Goal: Communication & Community: Participate in discussion

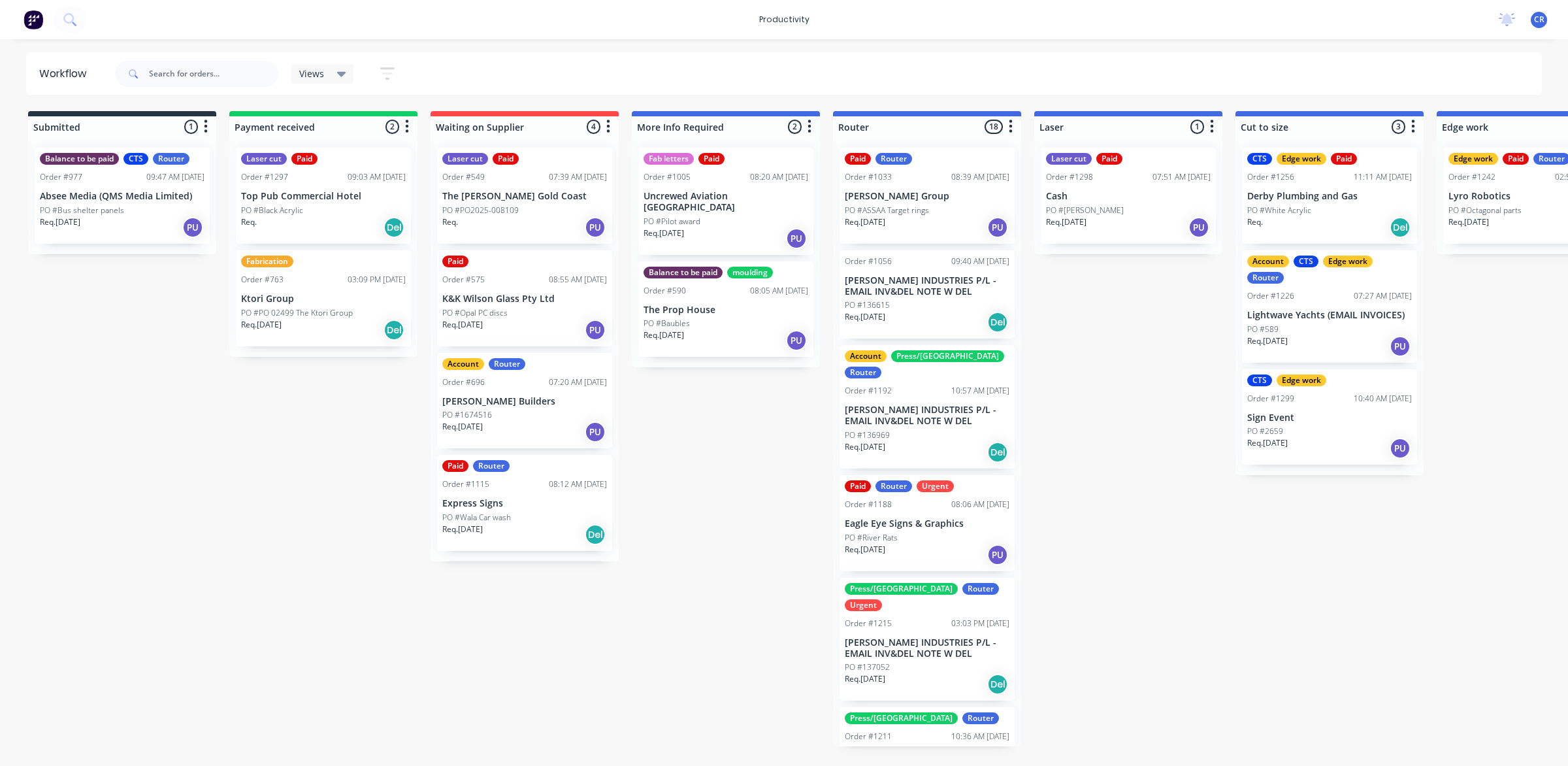
click at [897, 206] on p "PO #ASSAA Target rings" at bounding box center [887, 211] width 84 height 11
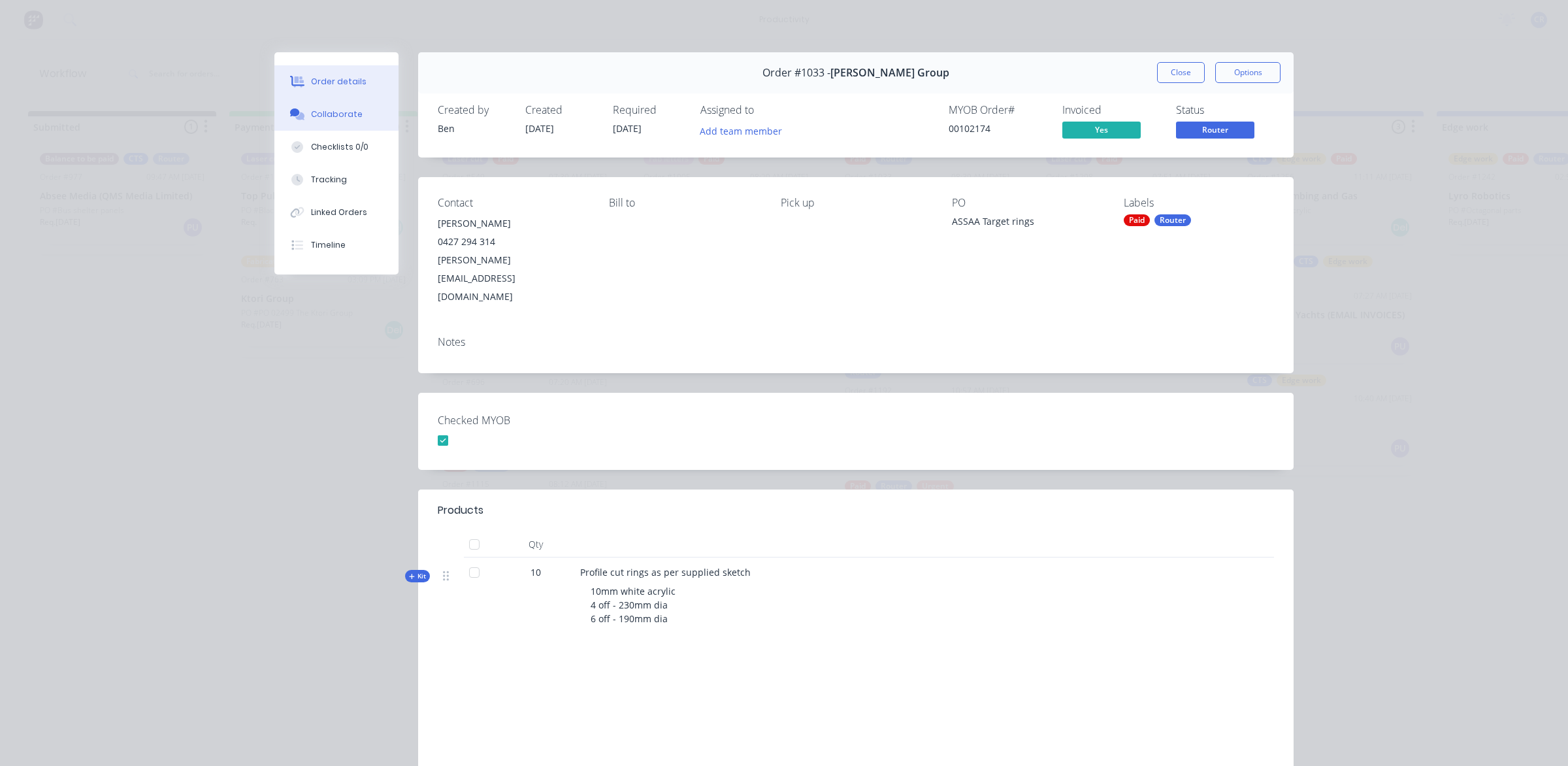
click at [331, 119] on div "Collaborate" at bounding box center [337, 114] width 52 height 11
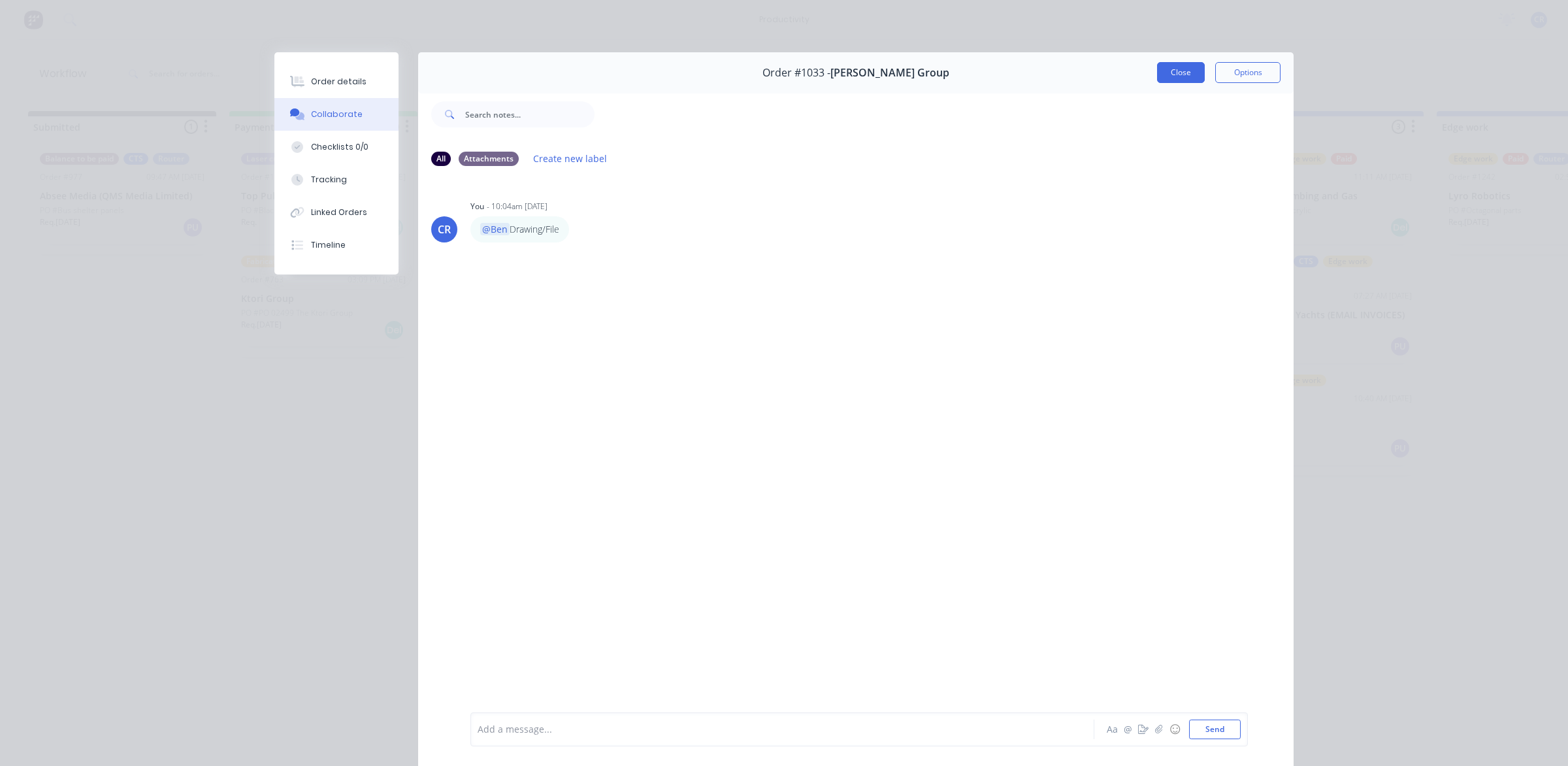
click at [1174, 66] on button "Close" at bounding box center [1181, 72] width 47 height 21
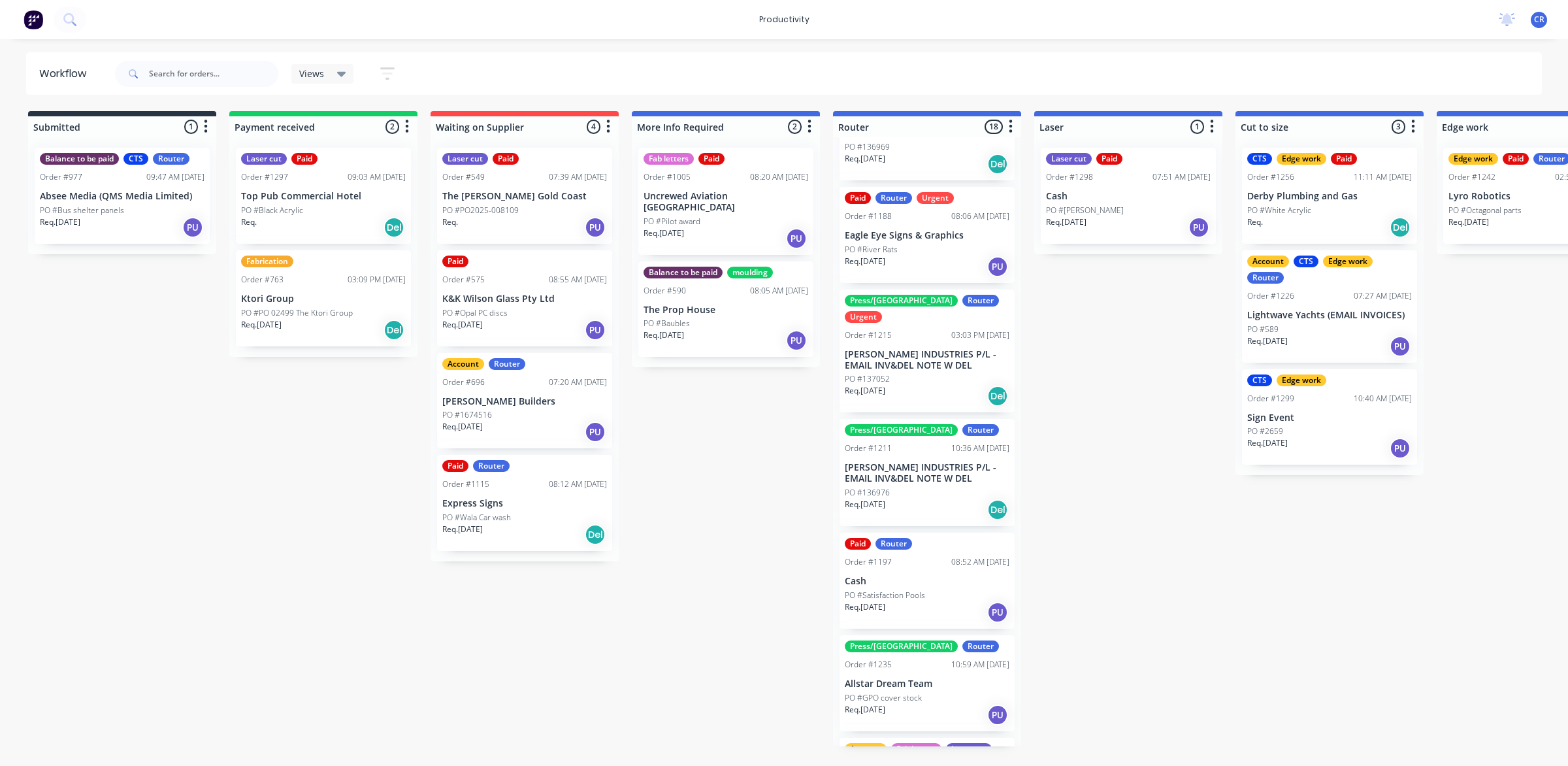
scroll to position [327, 0]
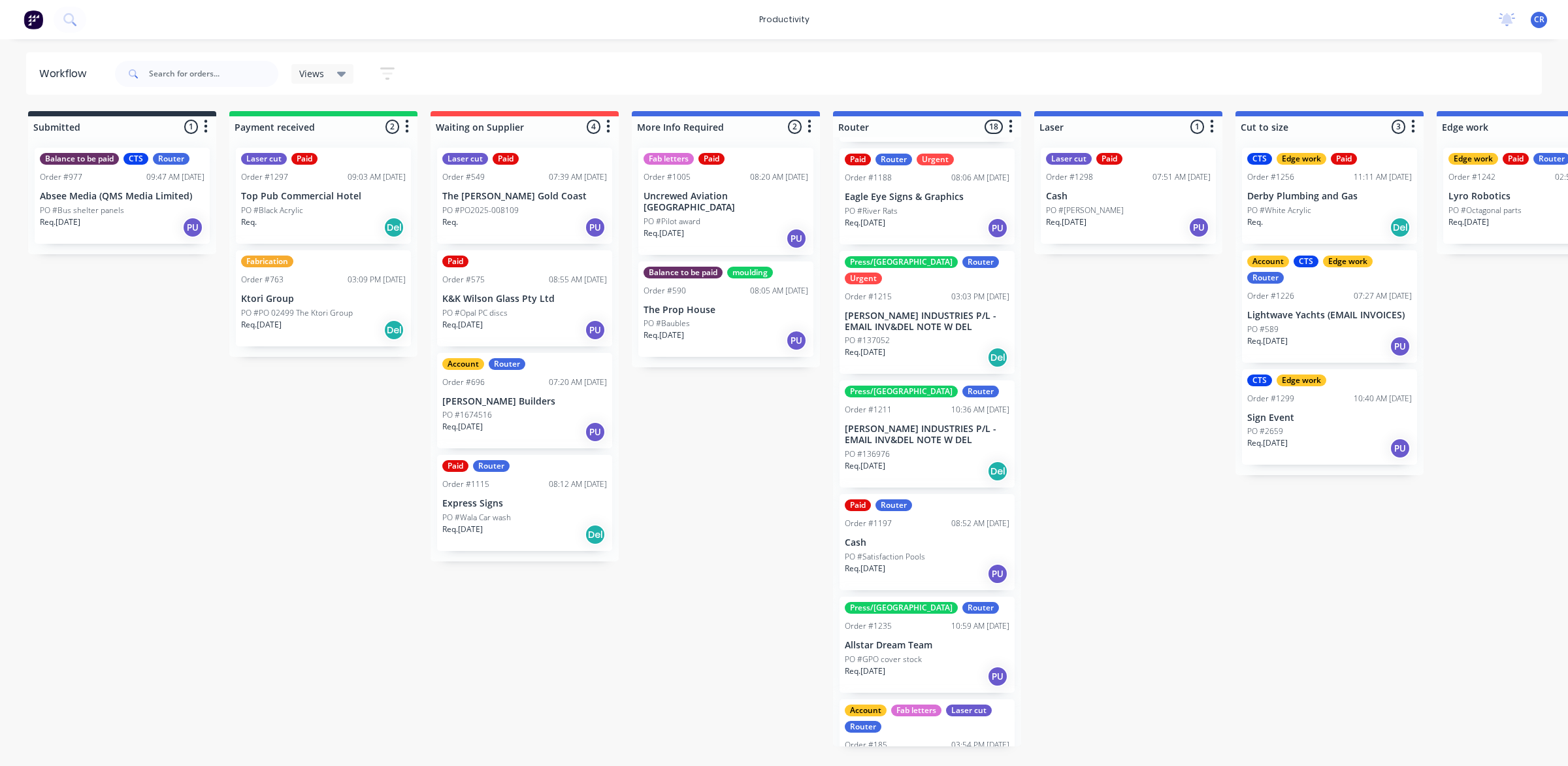
click at [916, 551] on p "PO #Satisfaction Pools" at bounding box center [885, 557] width 80 height 11
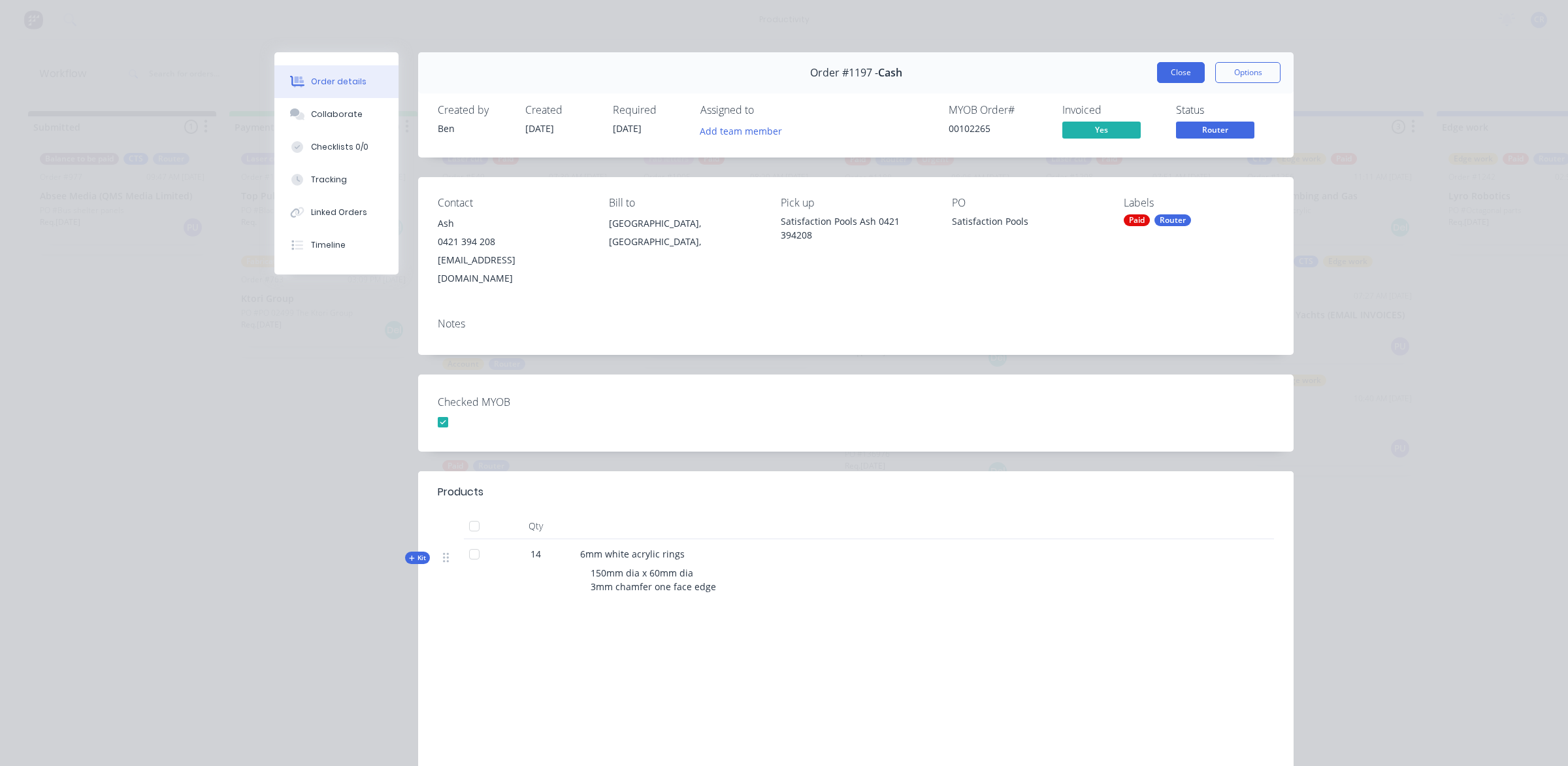
click at [1157, 75] on button "Close" at bounding box center [1181, 72] width 47 height 21
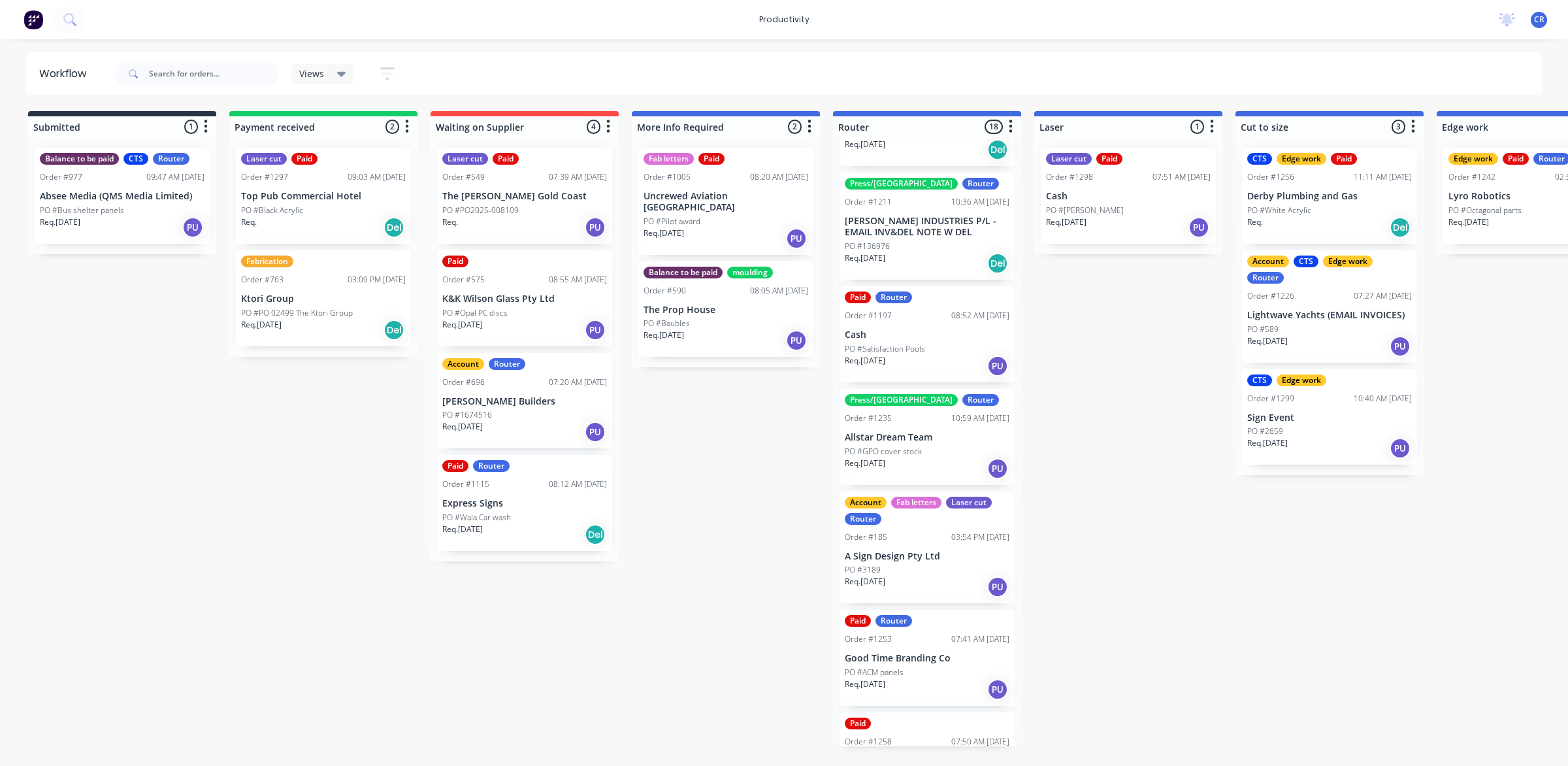
scroll to position [572, 0]
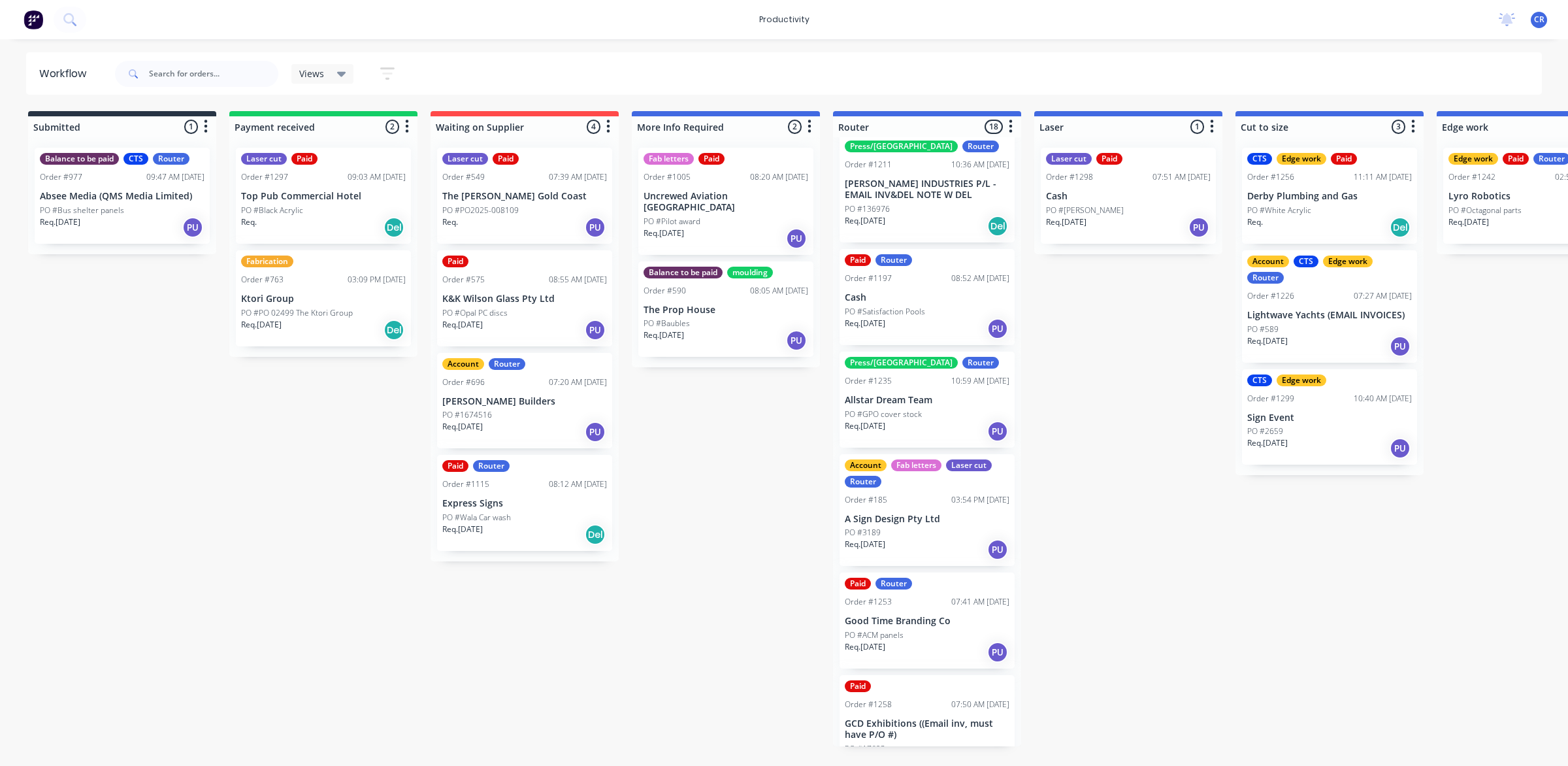
click at [949, 629] on div "PO #ACM panels" at bounding box center [927, 635] width 165 height 11
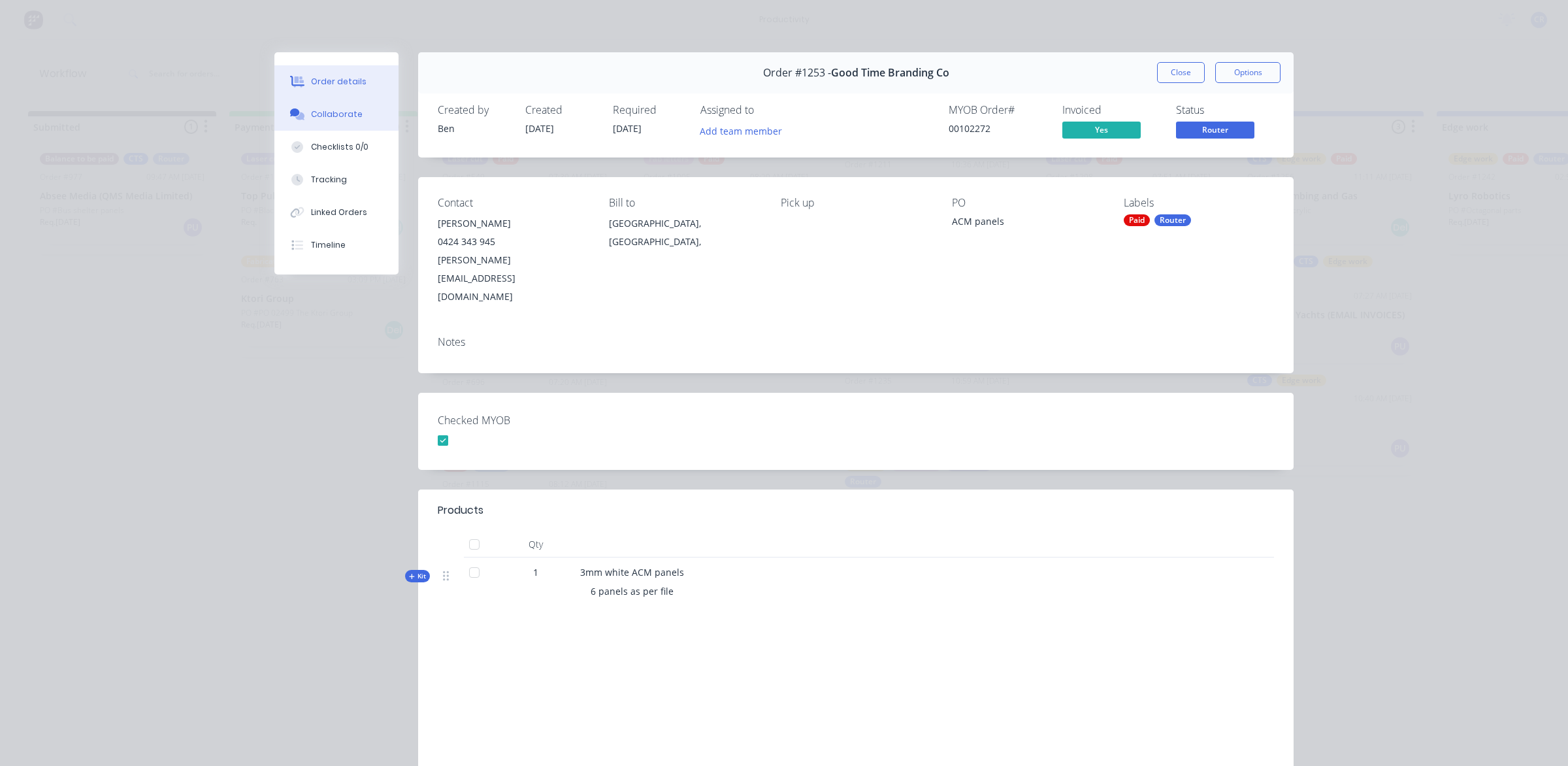
click at [315, 114] on div "Collaborate" at bounding box center [337, 114] width 52 height 11
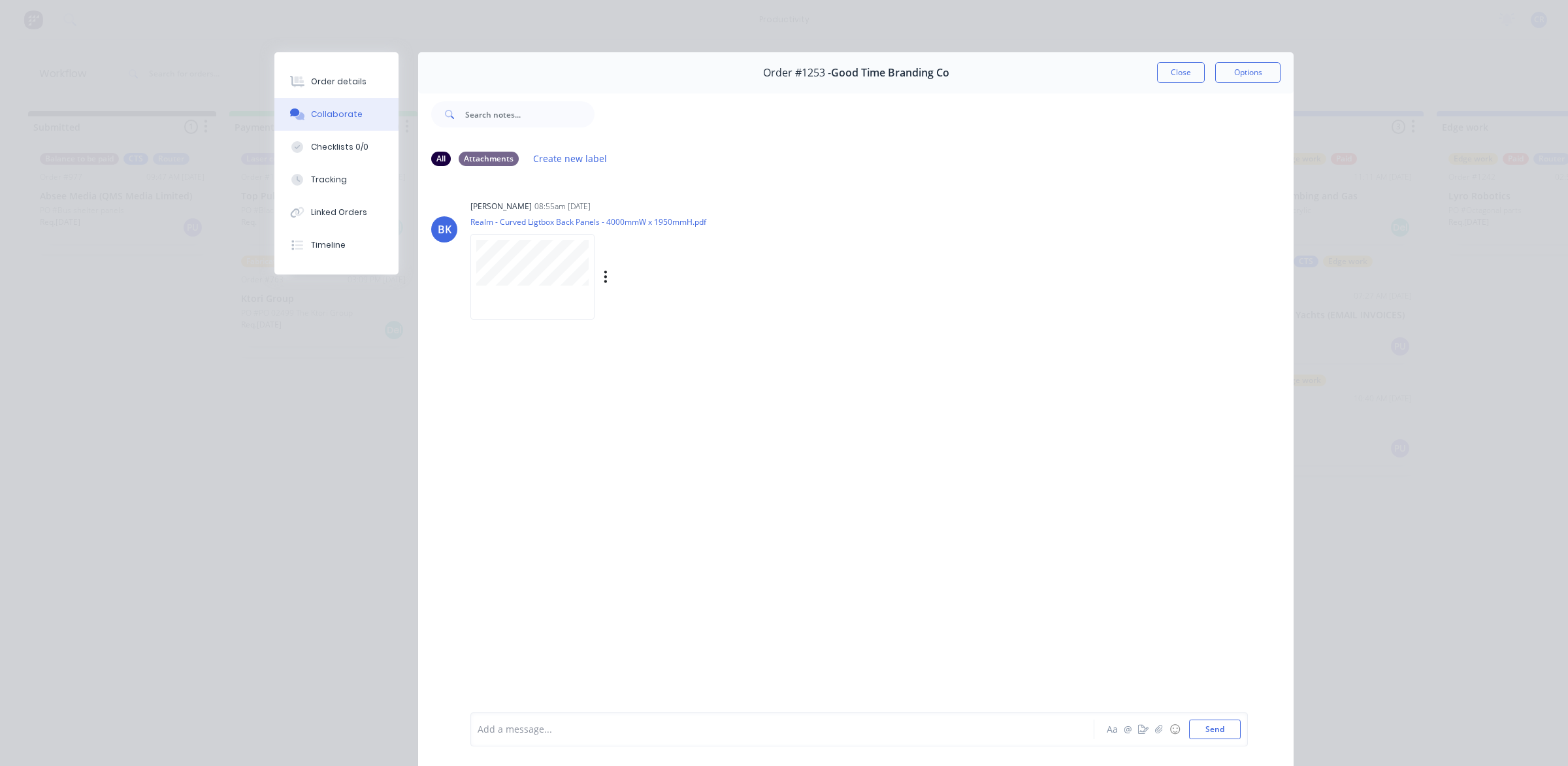
click at [545, 285] on div at bounding box center [532, 277] width 124 height 86
click at [1164, 70] on button "Close" at bounding box center [1181, 72] width 47 height 21
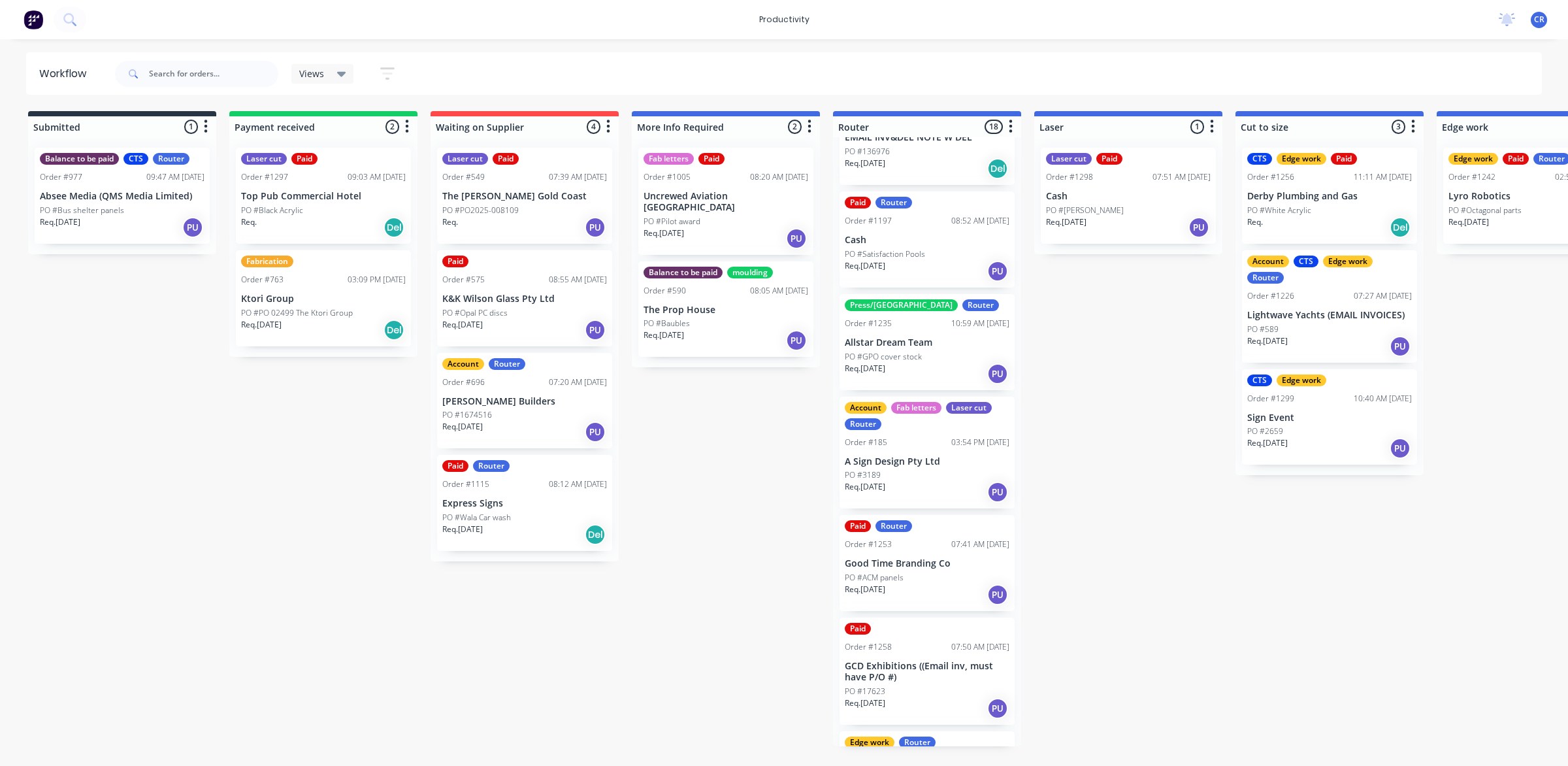
scroll to position [653, 0]
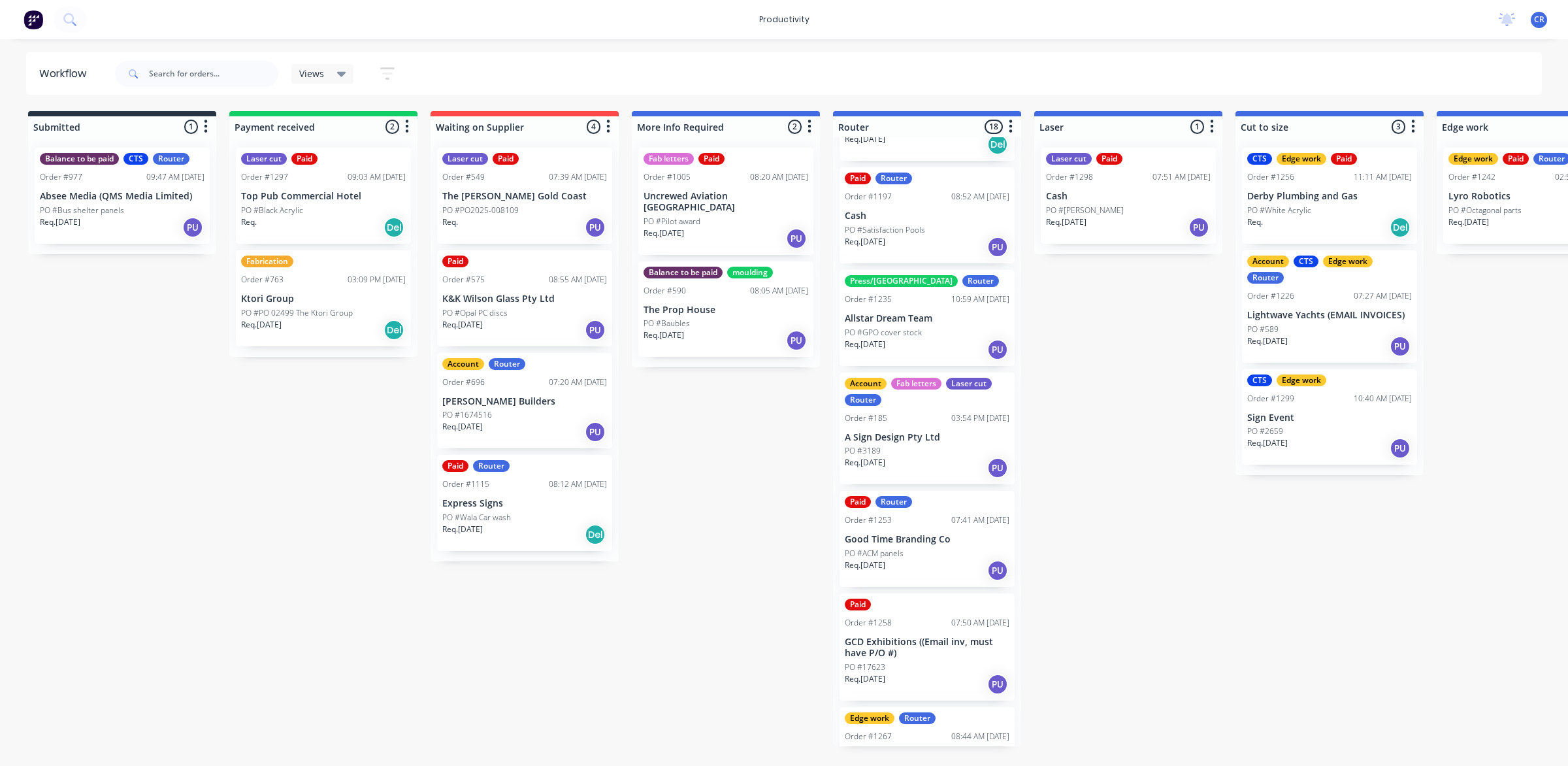
click at [949, 637] on p "GCD Exhibitions ((Email inv, must have P/O #)" at bounding box center [927, 647] width 165 height 22
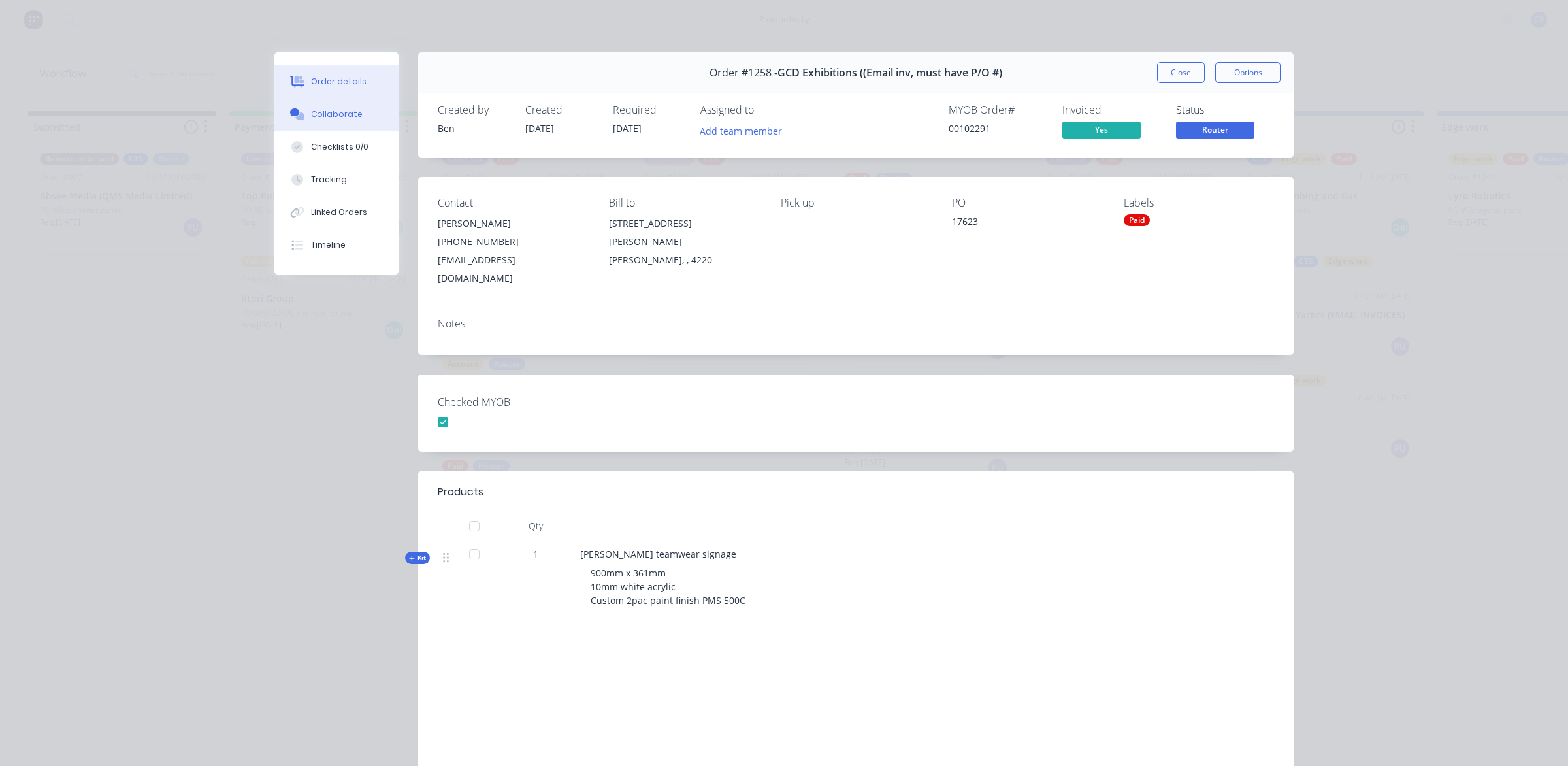
click at [344, 123] on button "Collaborate" at bounding box center [336, 114] width 124 height 32
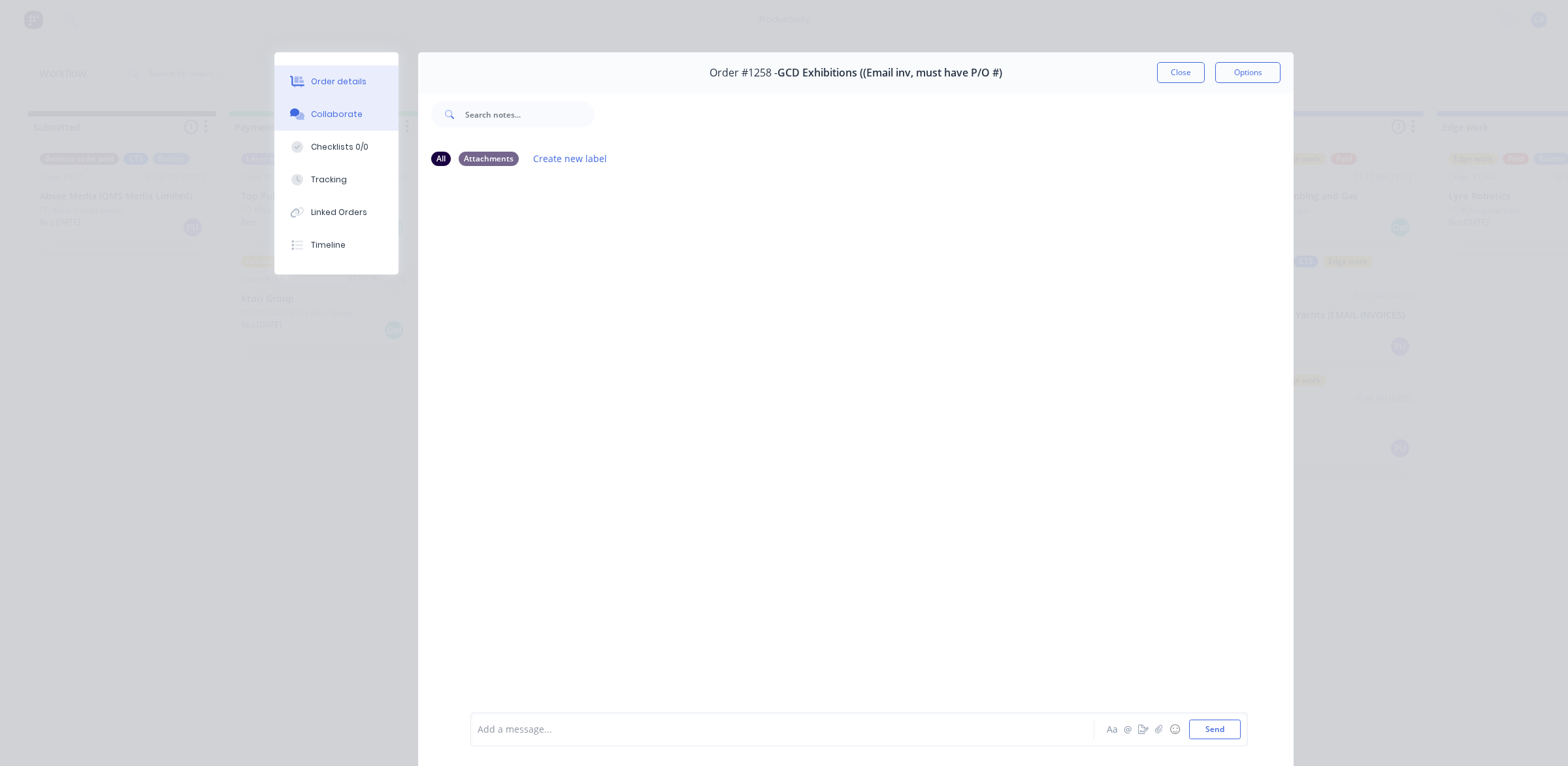
click at [335, 88] on button "Order details" at bounding box center [336, 81] width 124 height 32
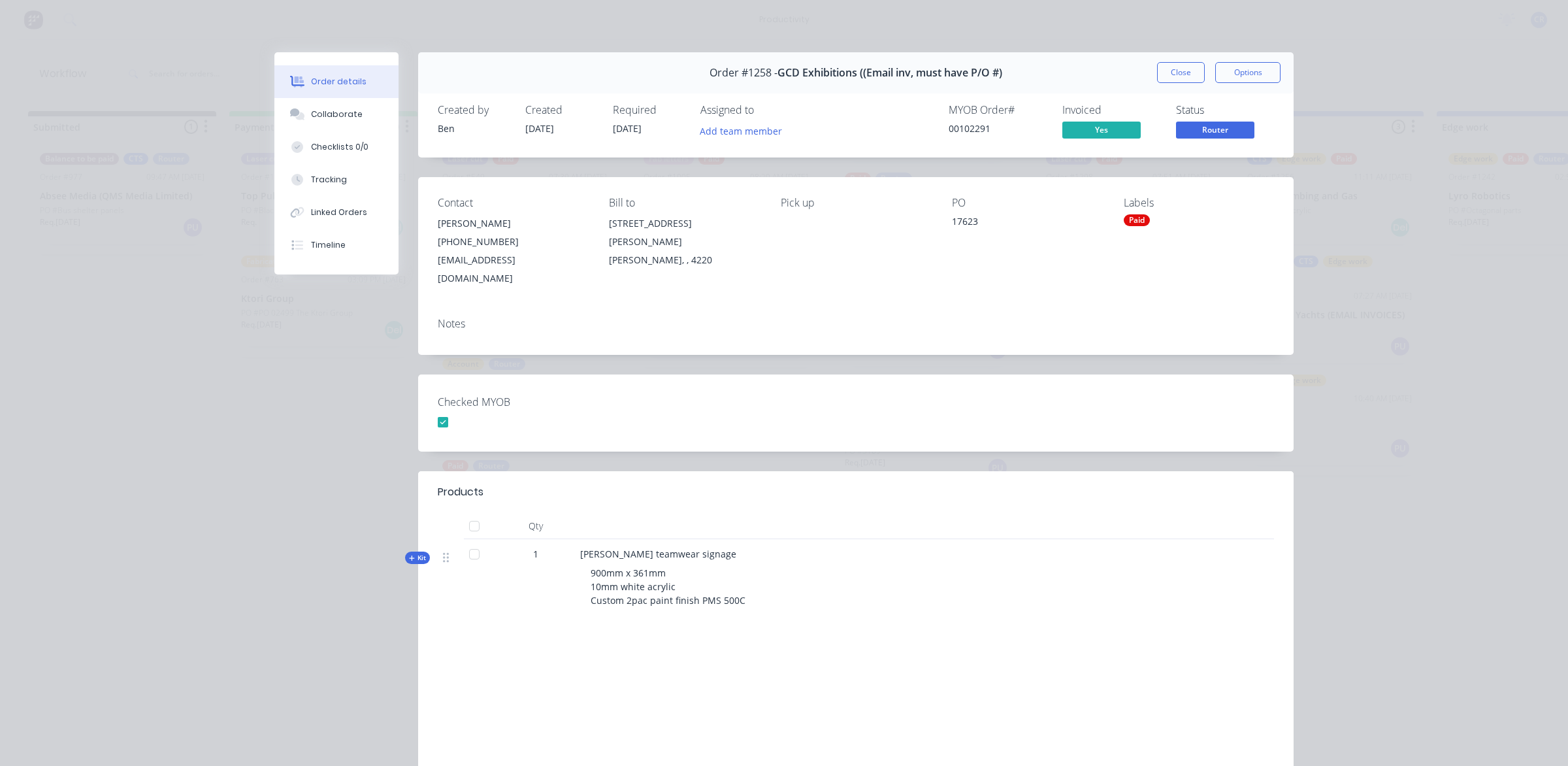
click at [1157, 70] on button "Close" at bounding box center [1181, 72] width 47 height 21
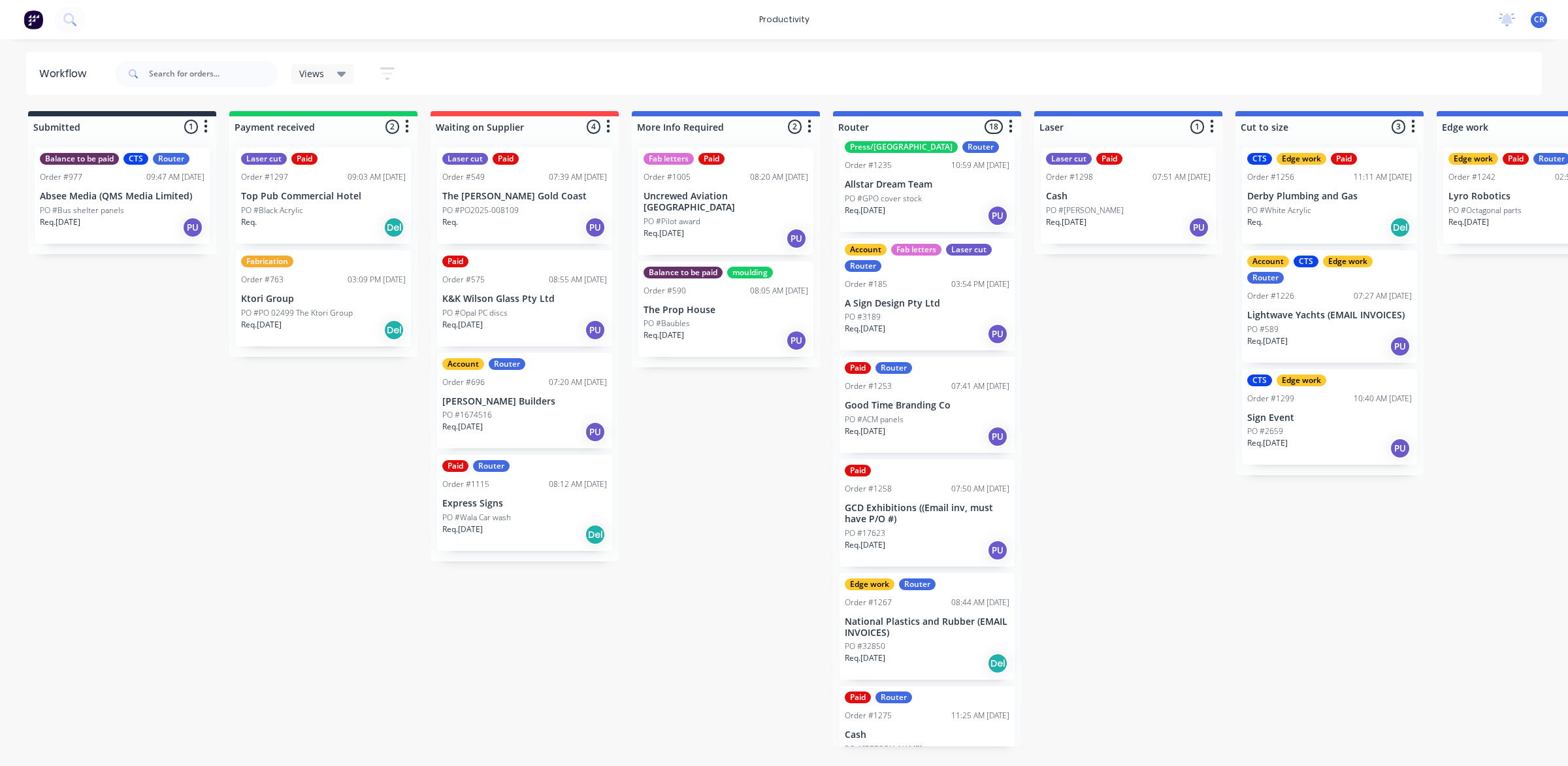
scroll to position [817, 0]
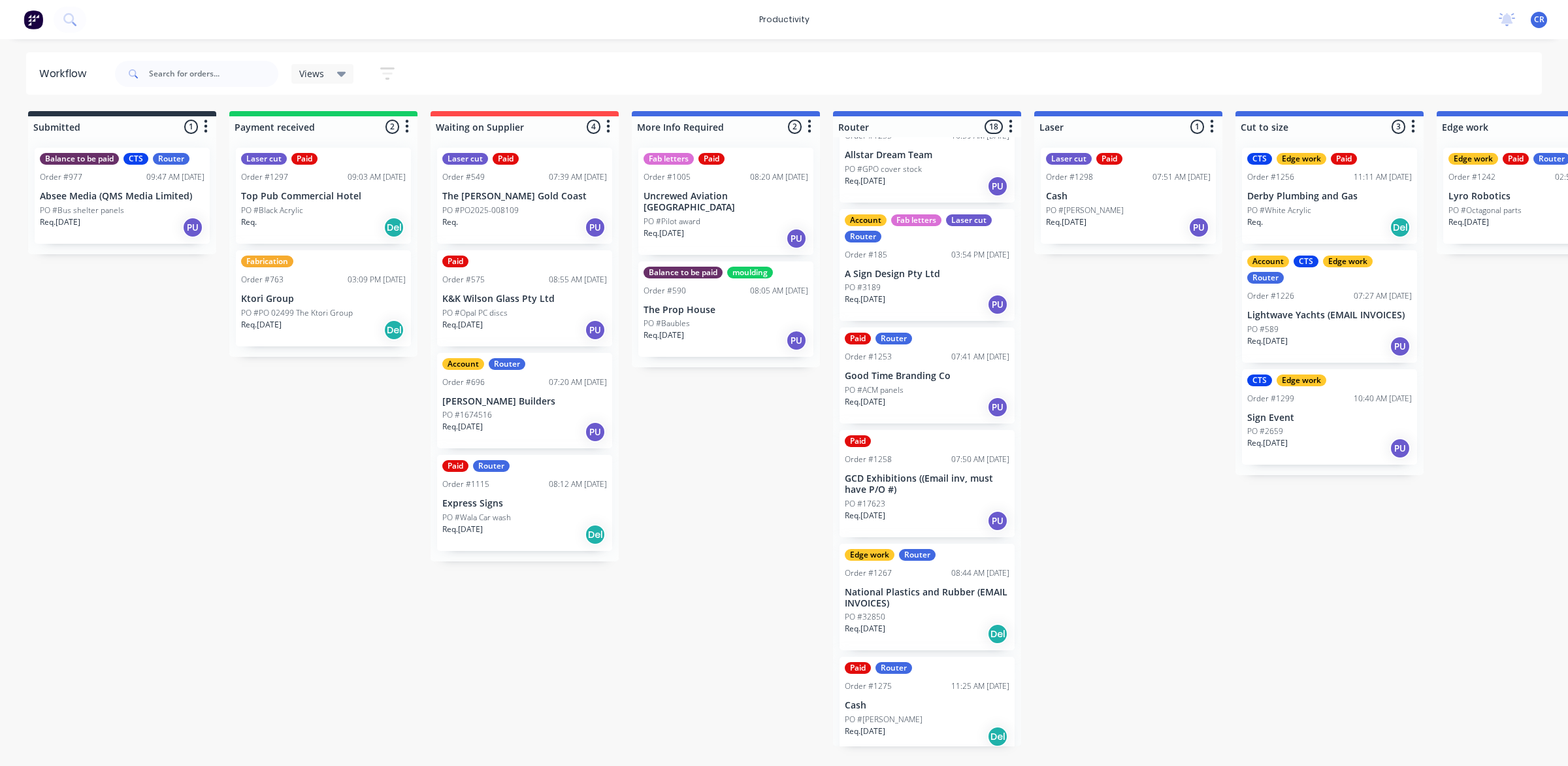
click at [905, 575] on div "Edge work Router Order #1267 08:44 AM [DATE] National Plastics and Rubber (EMAI…" at bounding box center [927, 597] width 175 height 107
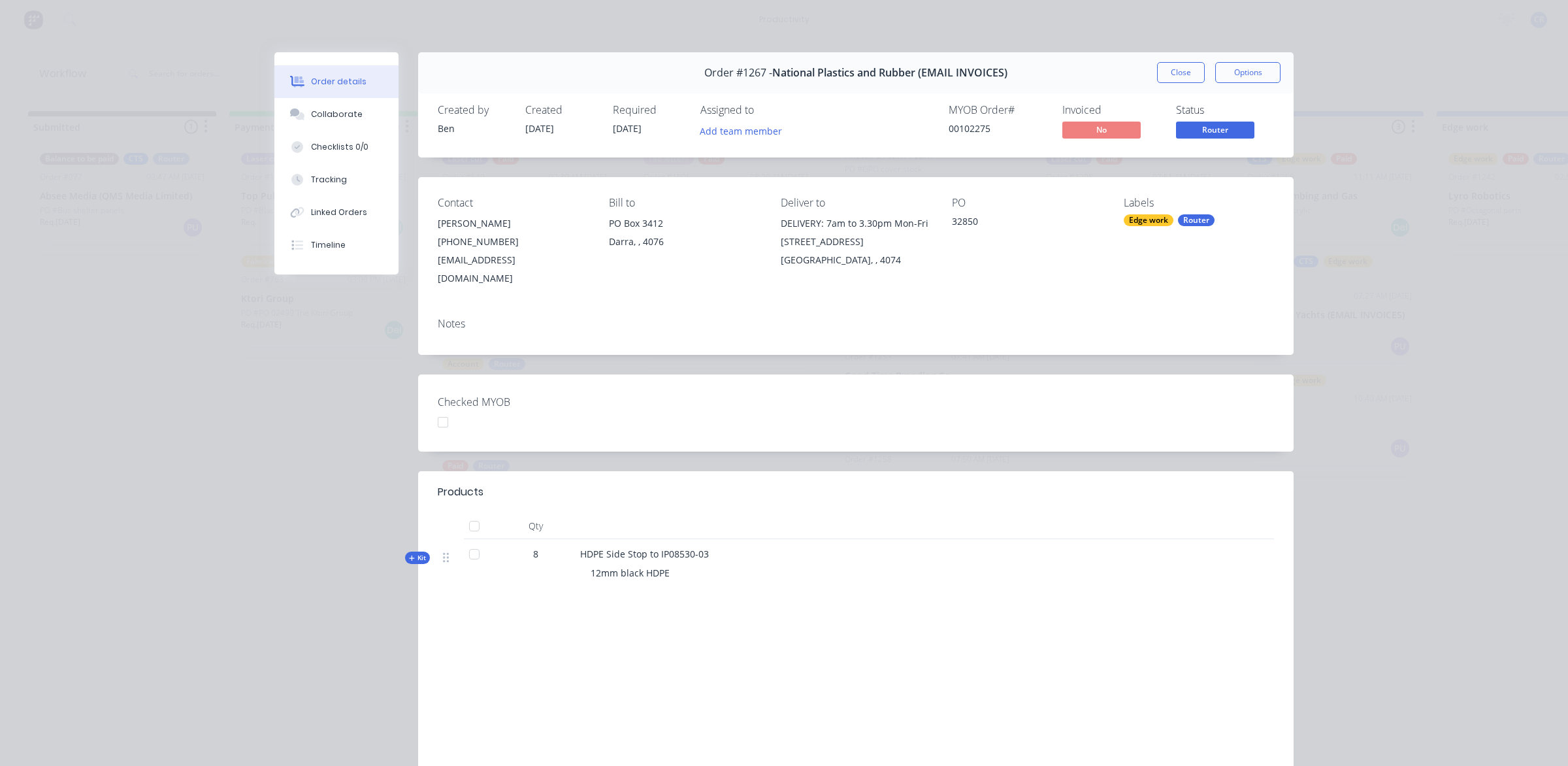
drag, startPoint x: 1175, startPoint y: 70, endPoint x: 1166, endPoint y: 83, distance: 15.8
click at [1175, 70] on button "Close" at bounding box center [1181, 72] width 47 height 21
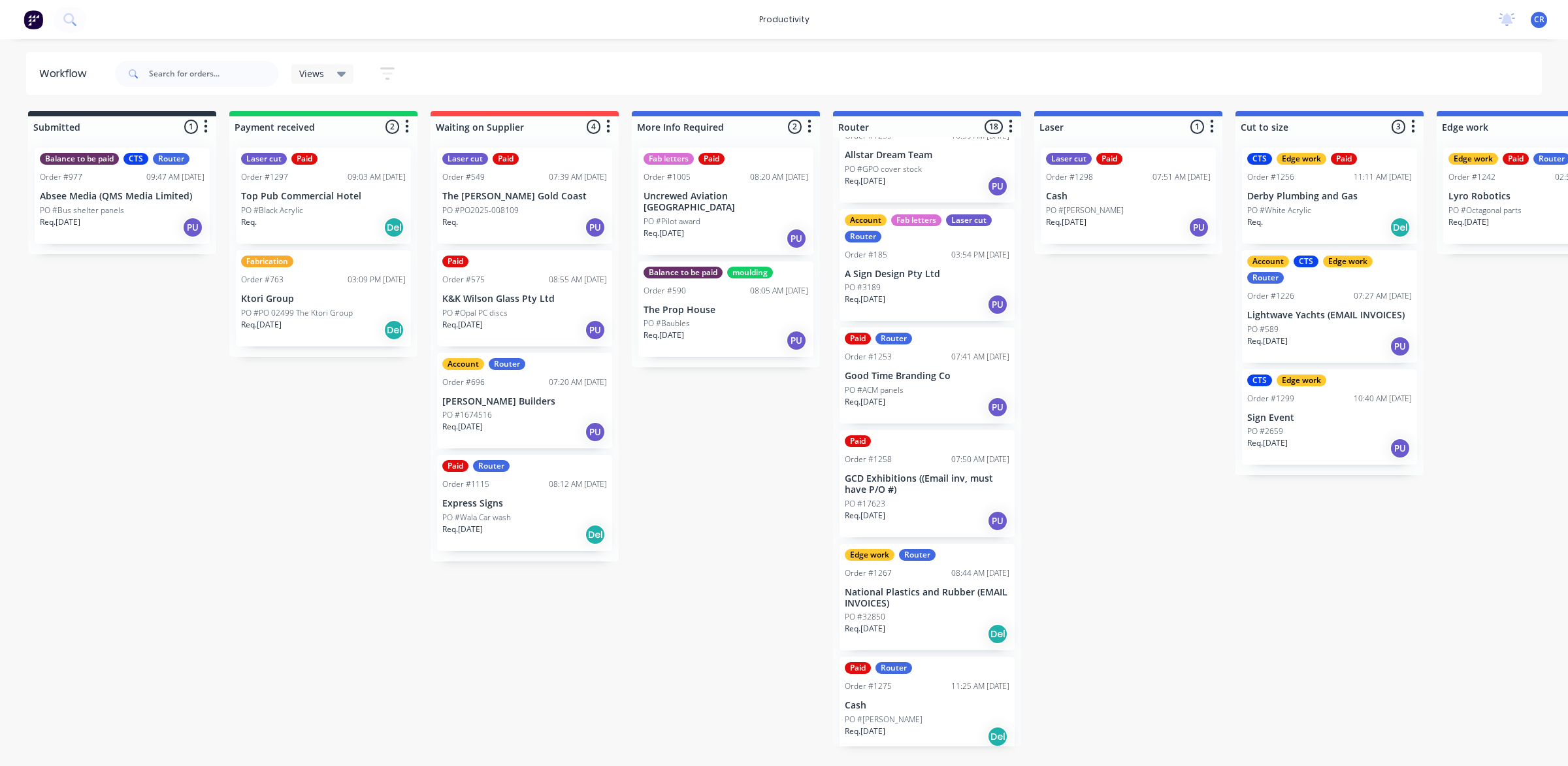
click at [906, 498] on div "PO #17623" at bounding box center [927, 504] width 165 height 11
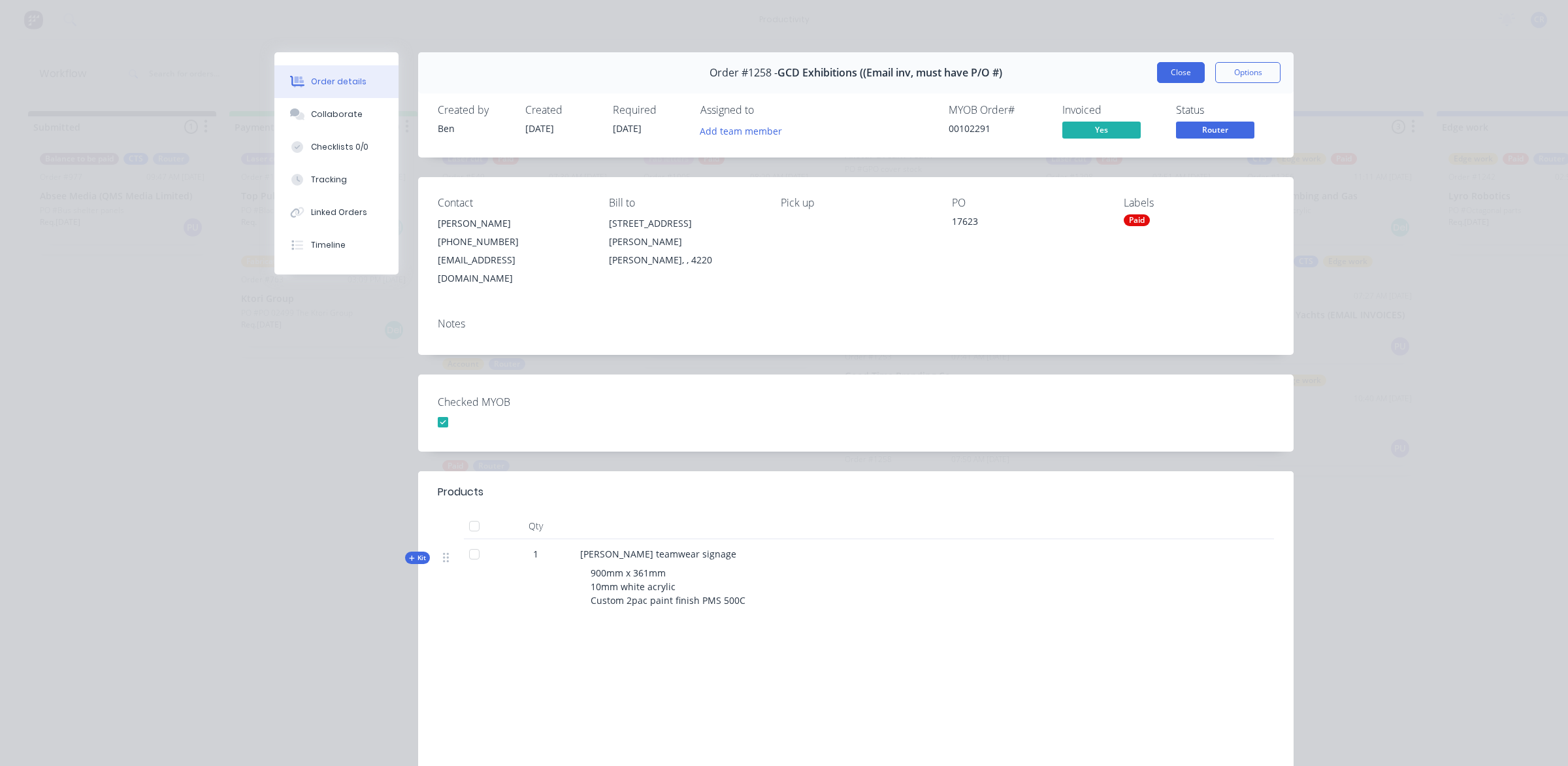
click at [1171, 76] on button "Close" at bounding box center [1181, 72] width 47 height 21
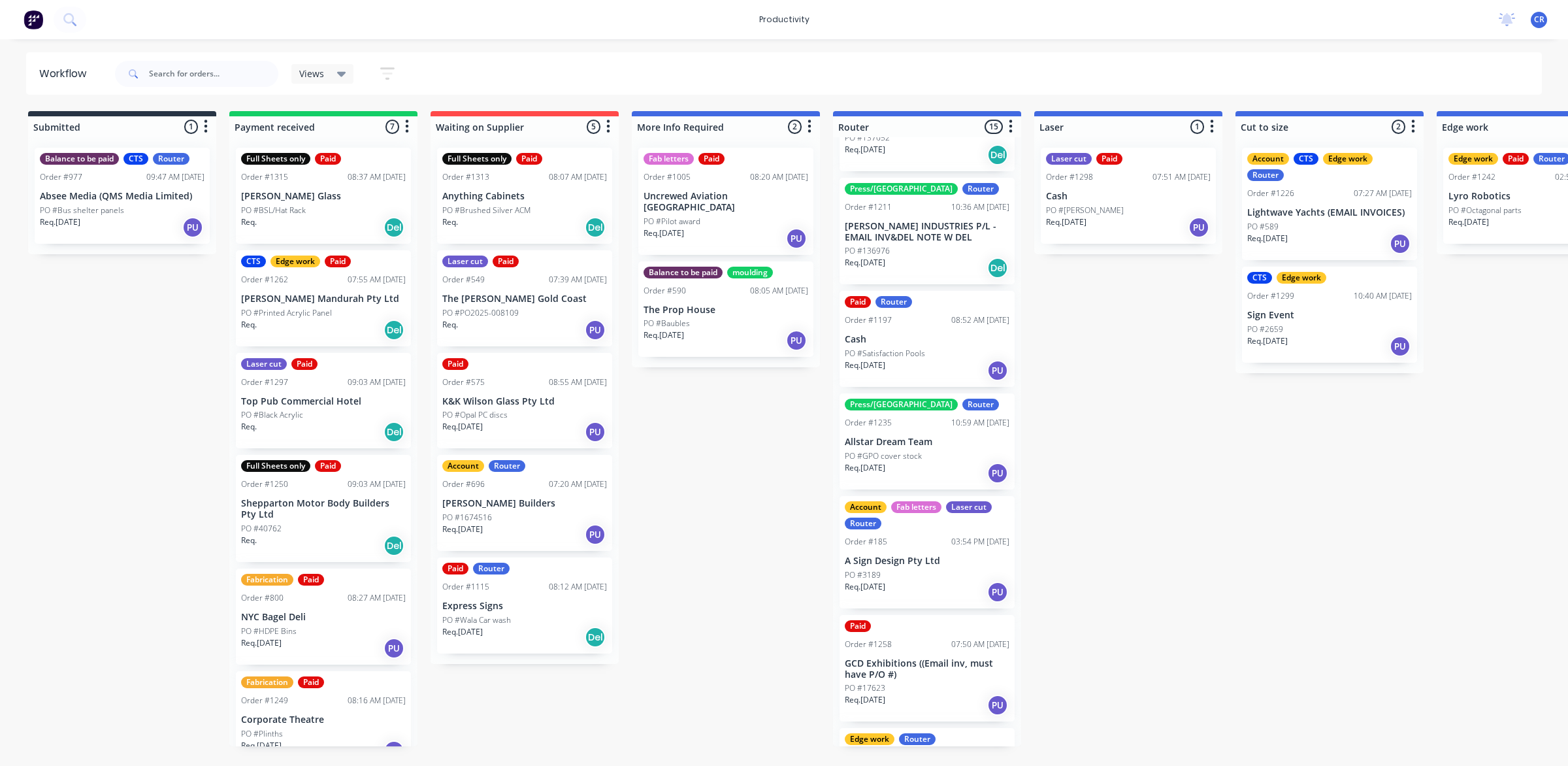
scroll to position [327, 0]
click at [921, 332] on p "Cash" at bounding box center [927, 337] width 165 height 11
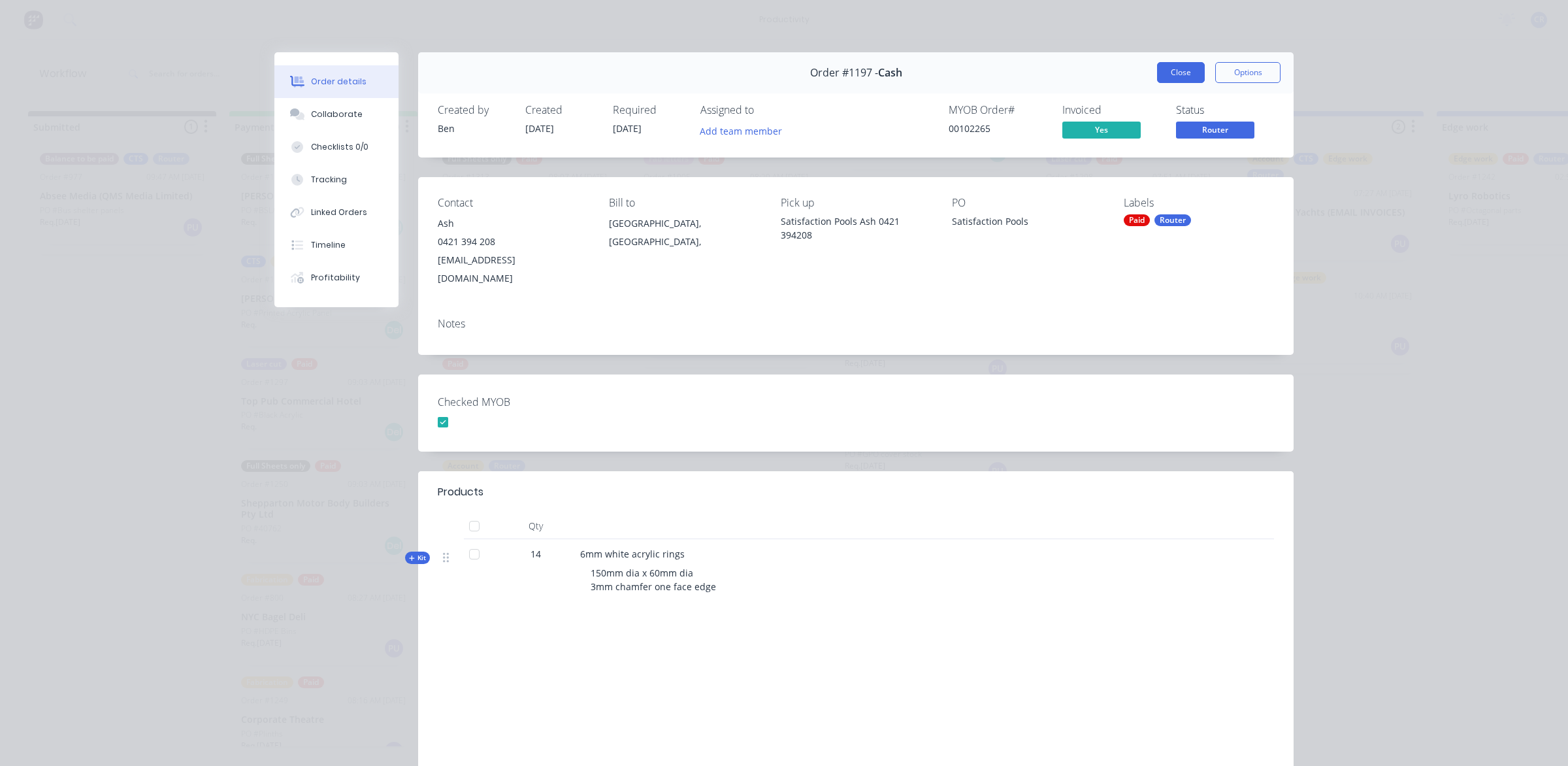
click at [1166, 78] on button "Close" at bounding box center [1181, 72] width 47 height 21
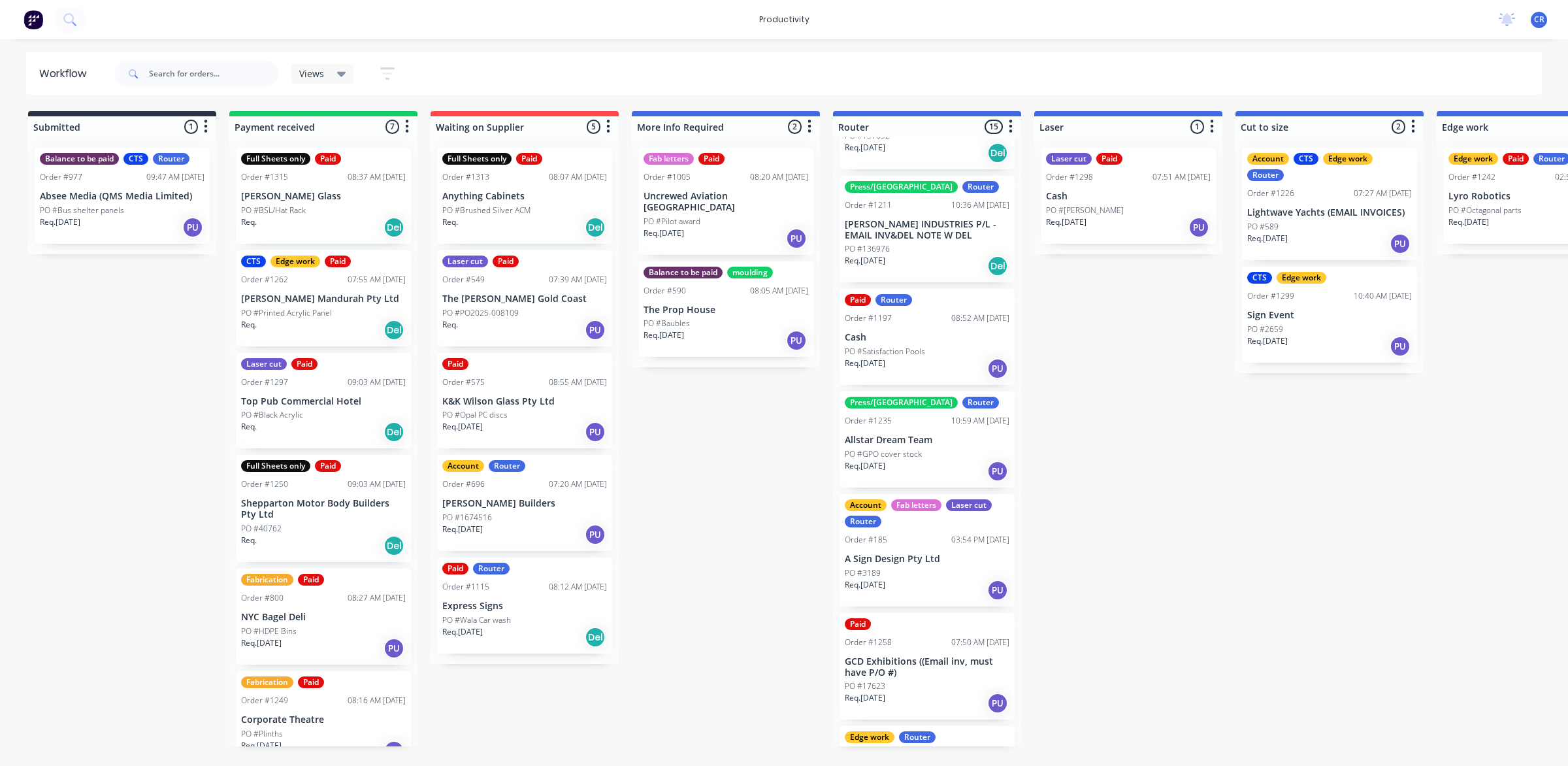
click at [1481, 205] on p "PO #Octagonal parts" at bounding box center [1485, 211] width 73 height 11
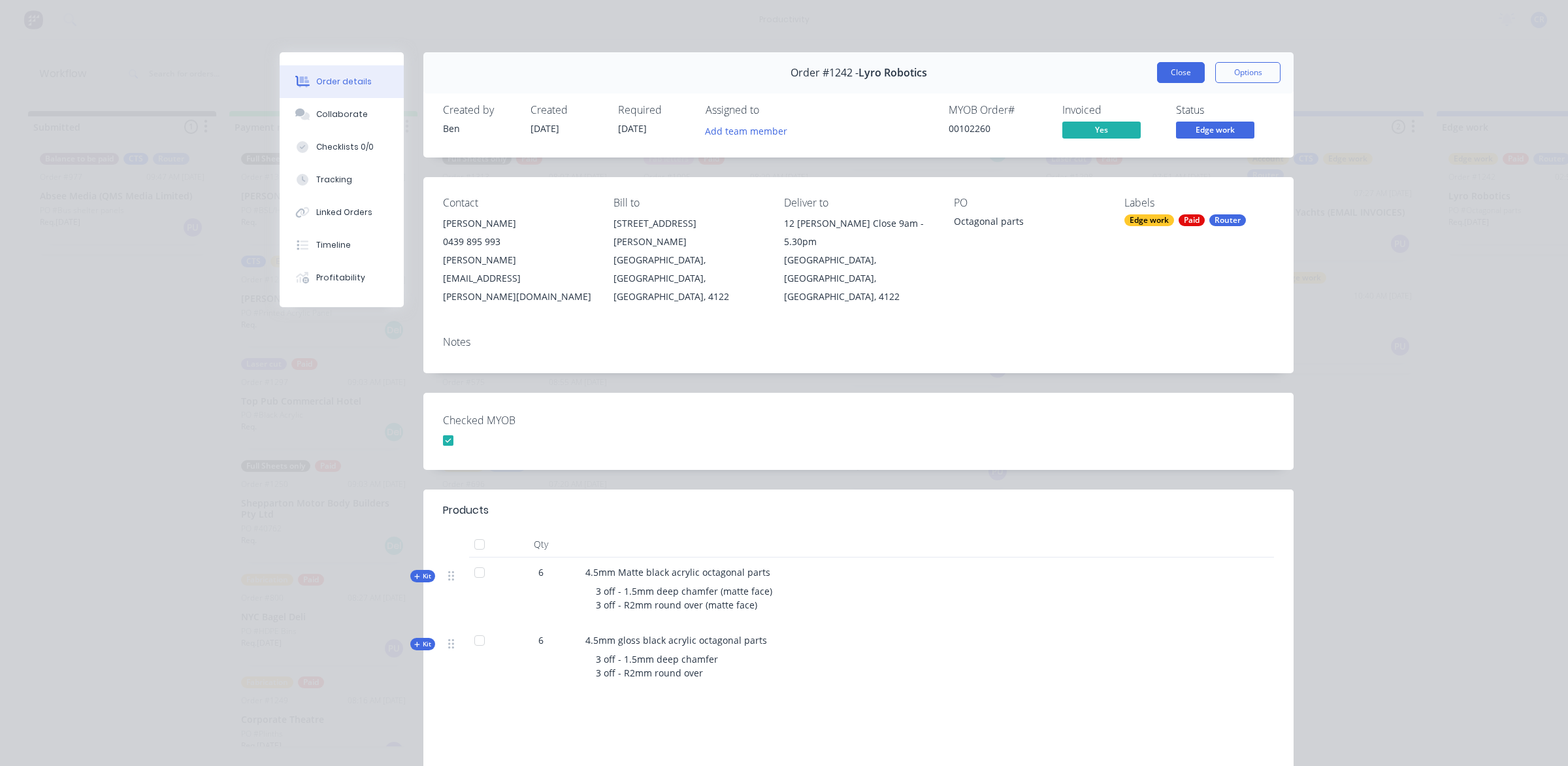
click at [1162, 73] on button "Close" at bounding box center [1181, 72] width 47 height 21
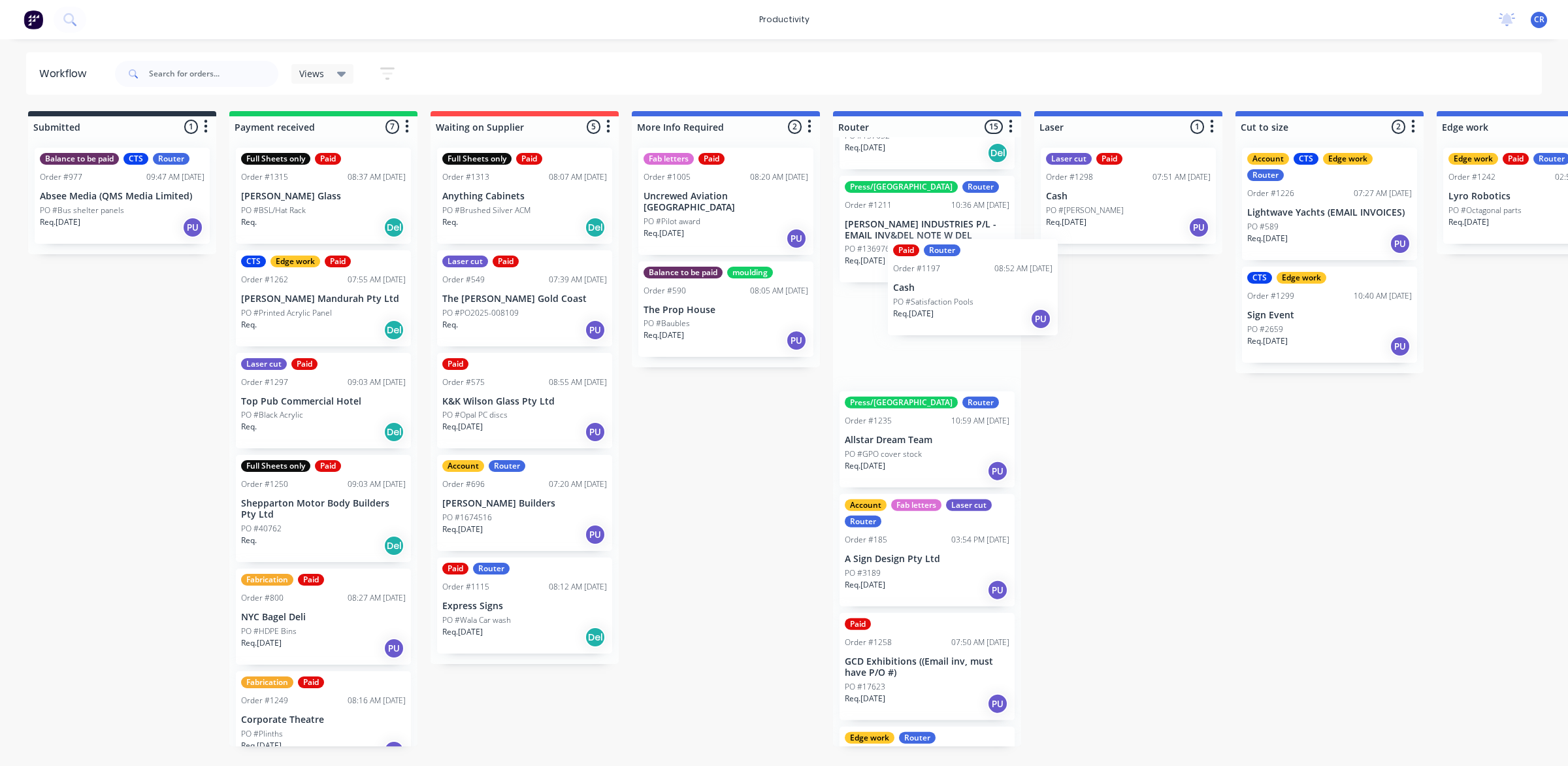
scroll to position [325, 0]
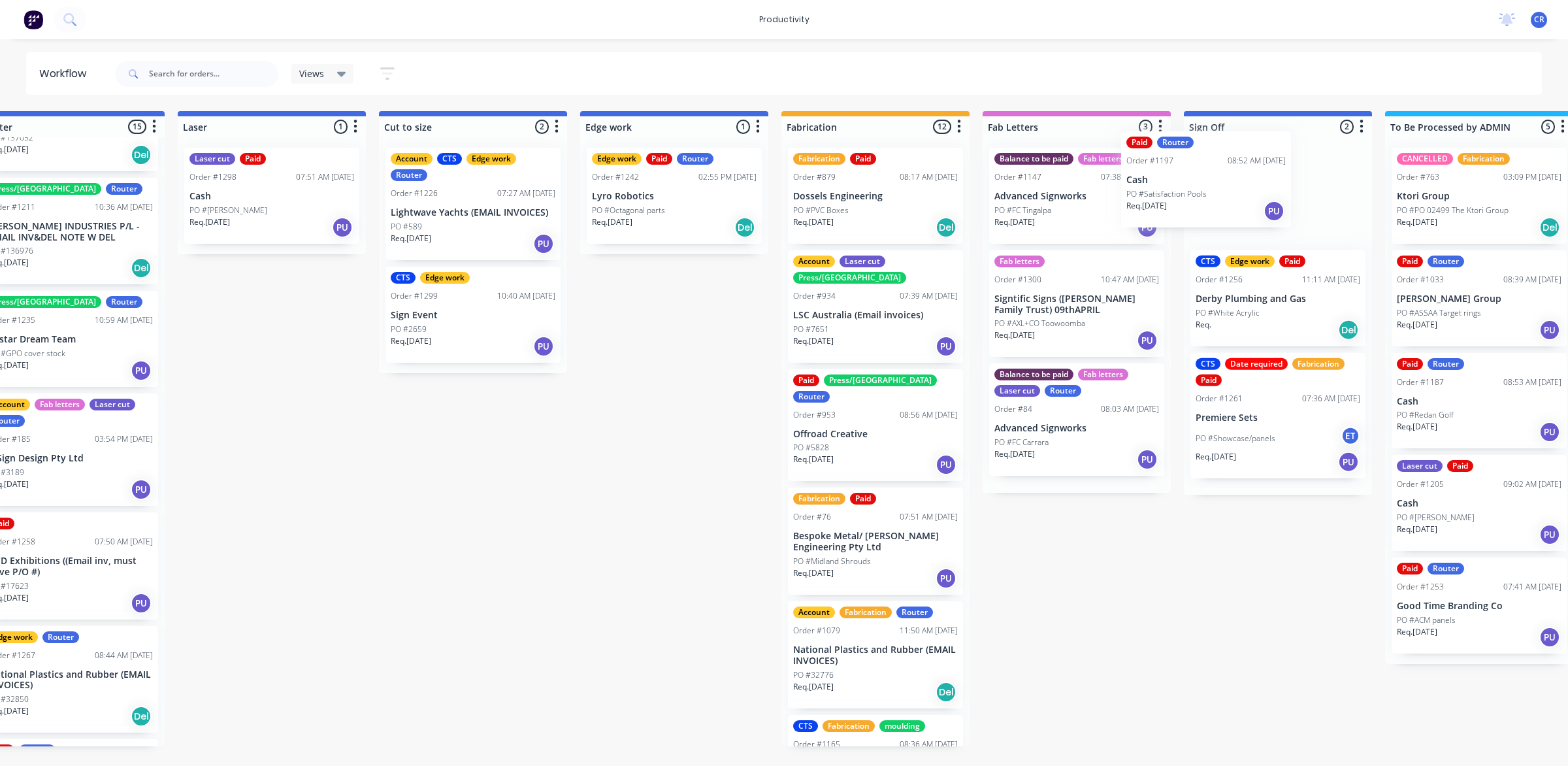
drag, startPoint x: 893, startPoint y: 315, endPoint x: 1245, endPoint y: 197, distance: 371.3
click at [1245, 197] on div "Submitted 1 Sort By Created date Required date Order number Customer name Most …" at bounding box center [696, 429] width 3127 height 635
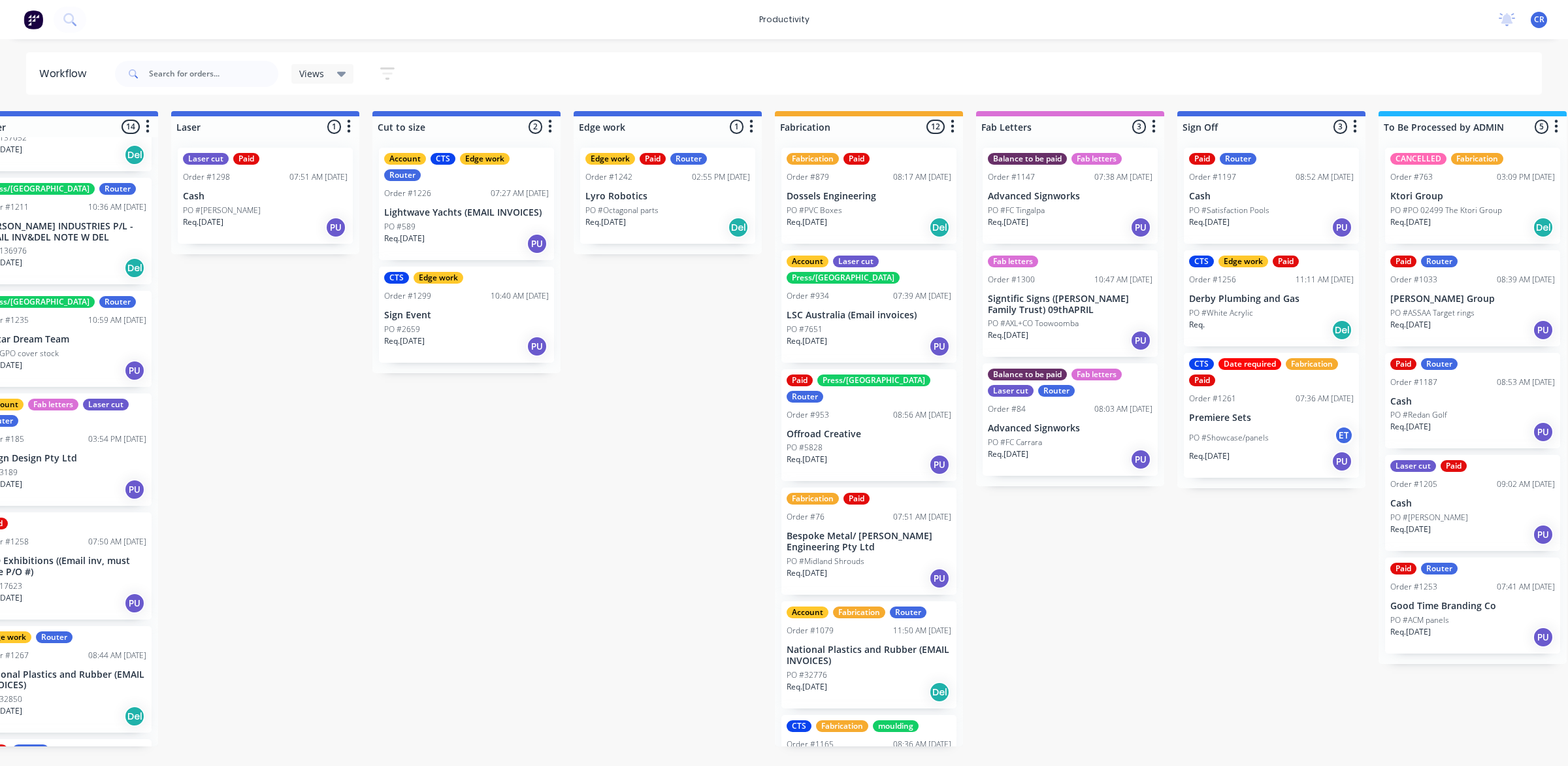
click at [1234, 205] on p "PO #Satisfaction Pools" at bounding box center [1230, 211] width 80 height 11
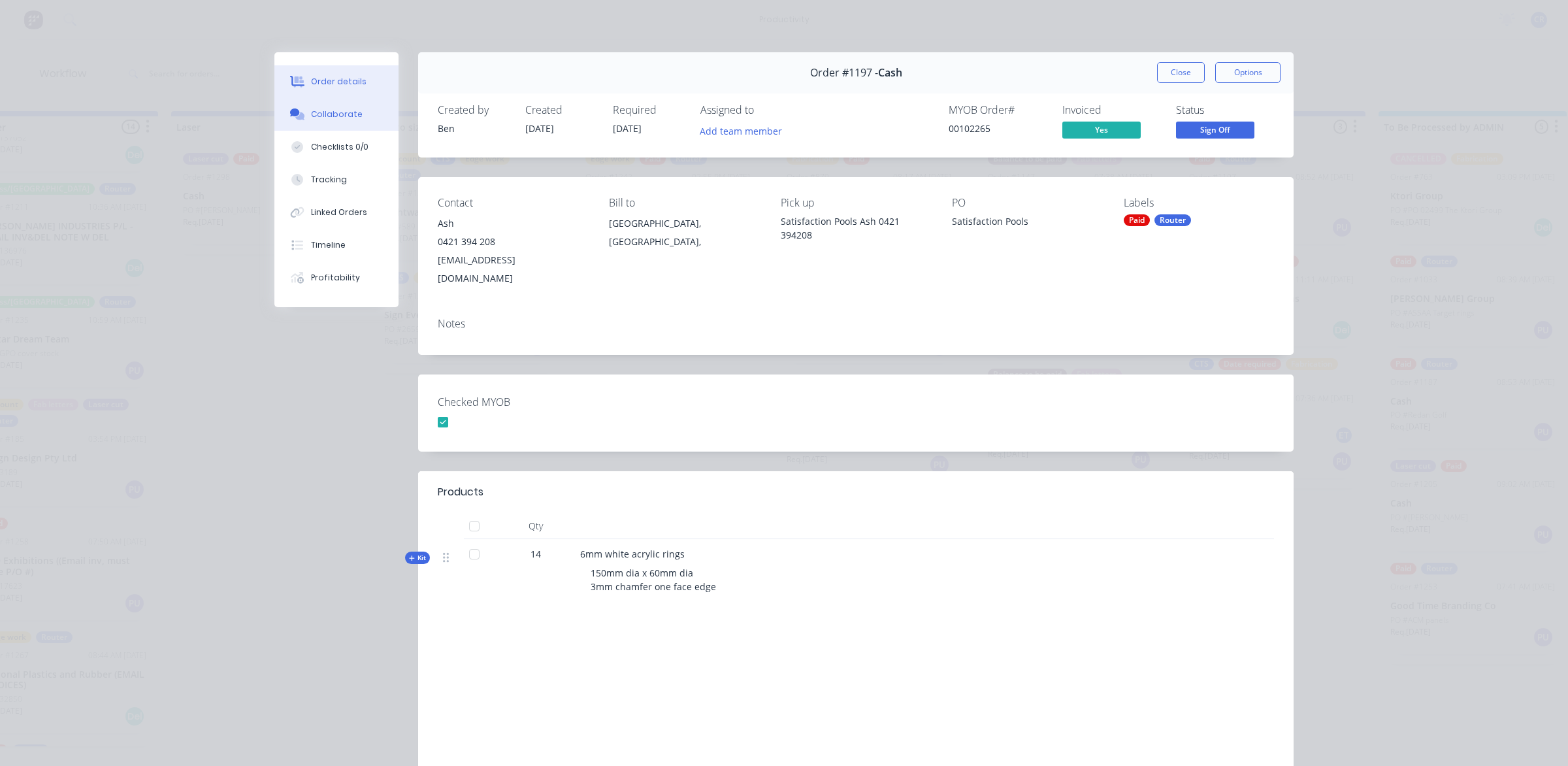
click at [366, 112] on button "Collaborate" at bounding box center [336, 114] width 124 height 32
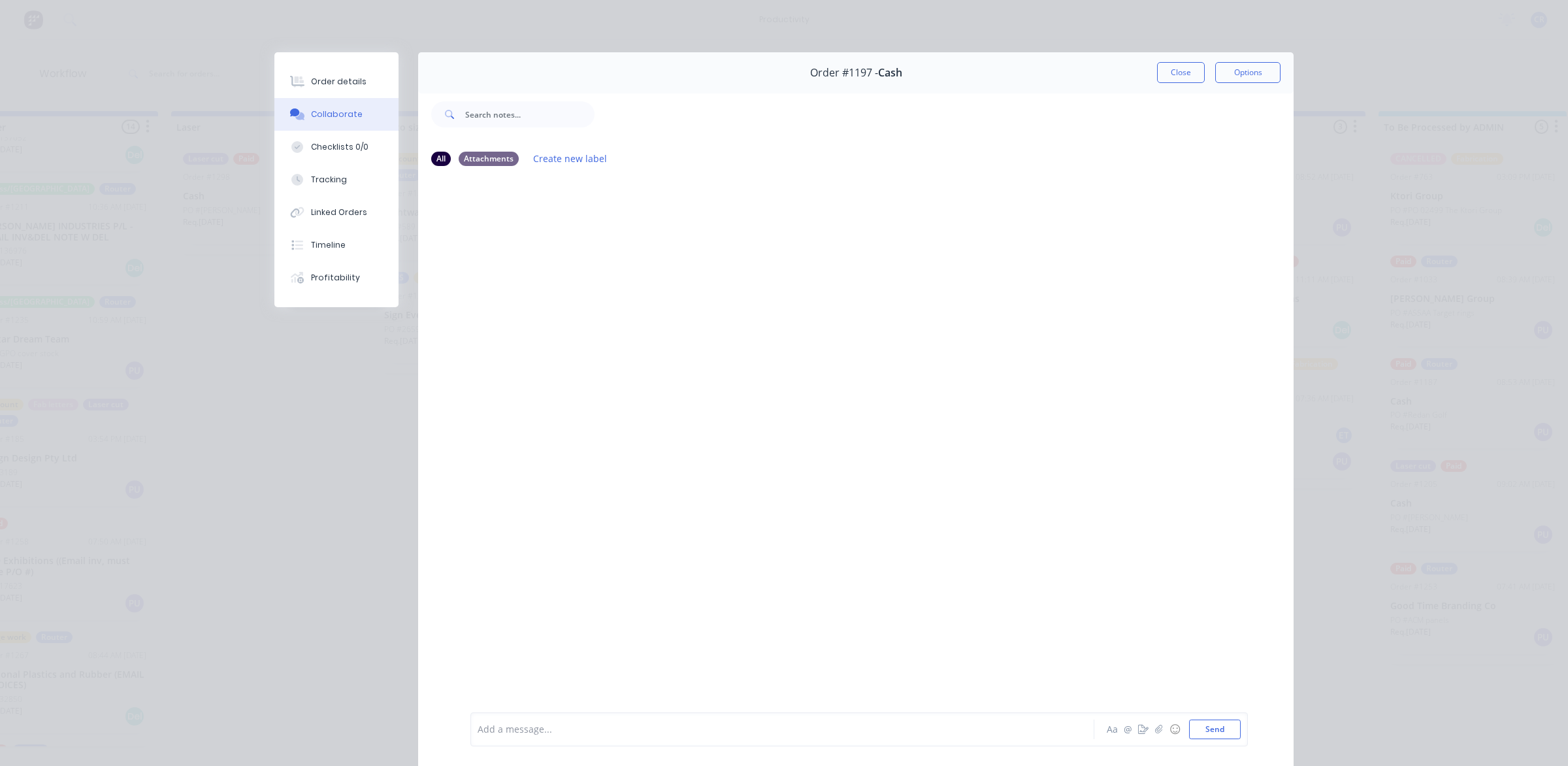
click at [602, 739] on div "Add a message... Aa @ ☺ Send" at bounding box center [859, 729] width 778 height 34
click at [612, 719] on div "Add a message..." at bounding box center [764, 729] width 573 height 19
click at [1204, 725] on button "Send" at bounding box center [1215, 729] width 52 height 19
click at [1181, 75] on button "Close" at bounding box center [1181, 72] width 47 height 21
